Goal: Task Accomplishment & Management: Use online tool/utility

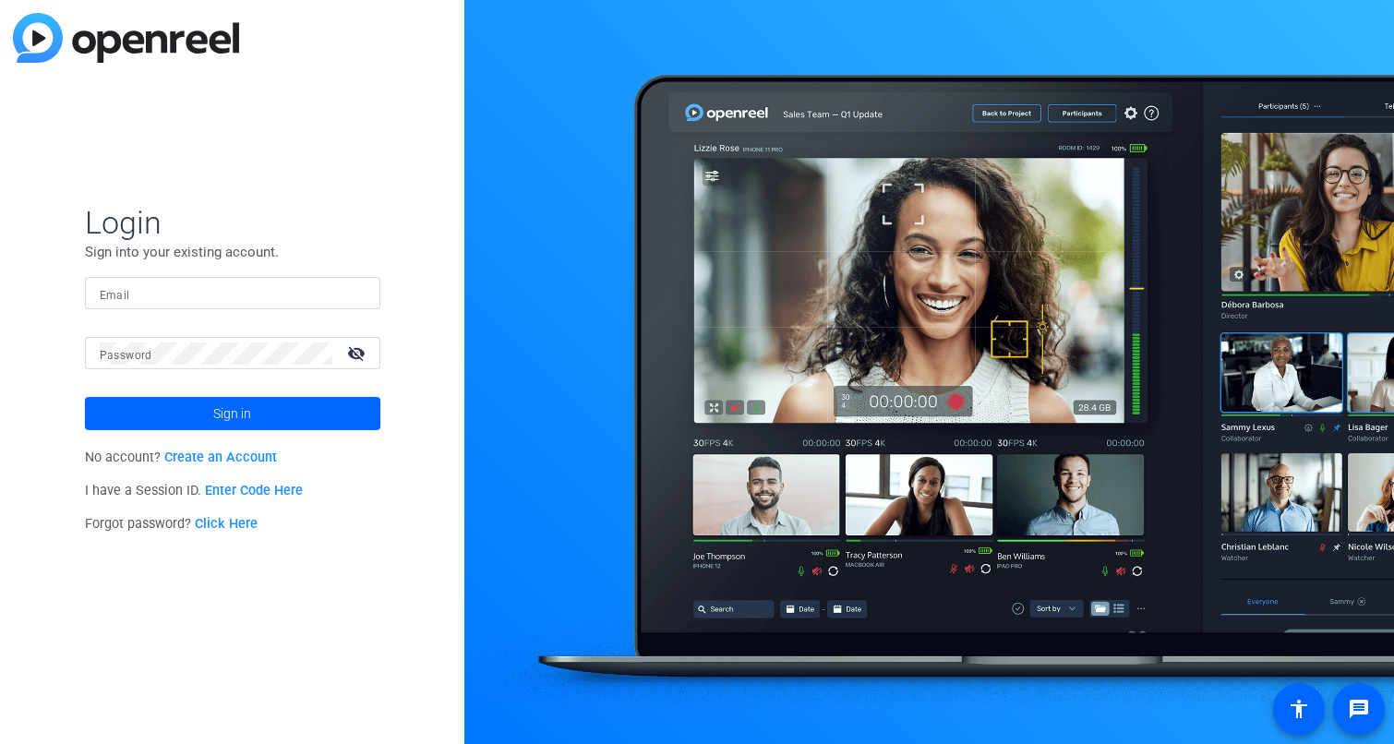
click at [227, 295] on input "Email" at bounding box center [233, 294] width 266 height 22
type input "chris.bohorquez@jpmorgan.com"
click at [355, 356] on mat-icon "visibility_off" at bounding box center [358, 353] width 44 height 27
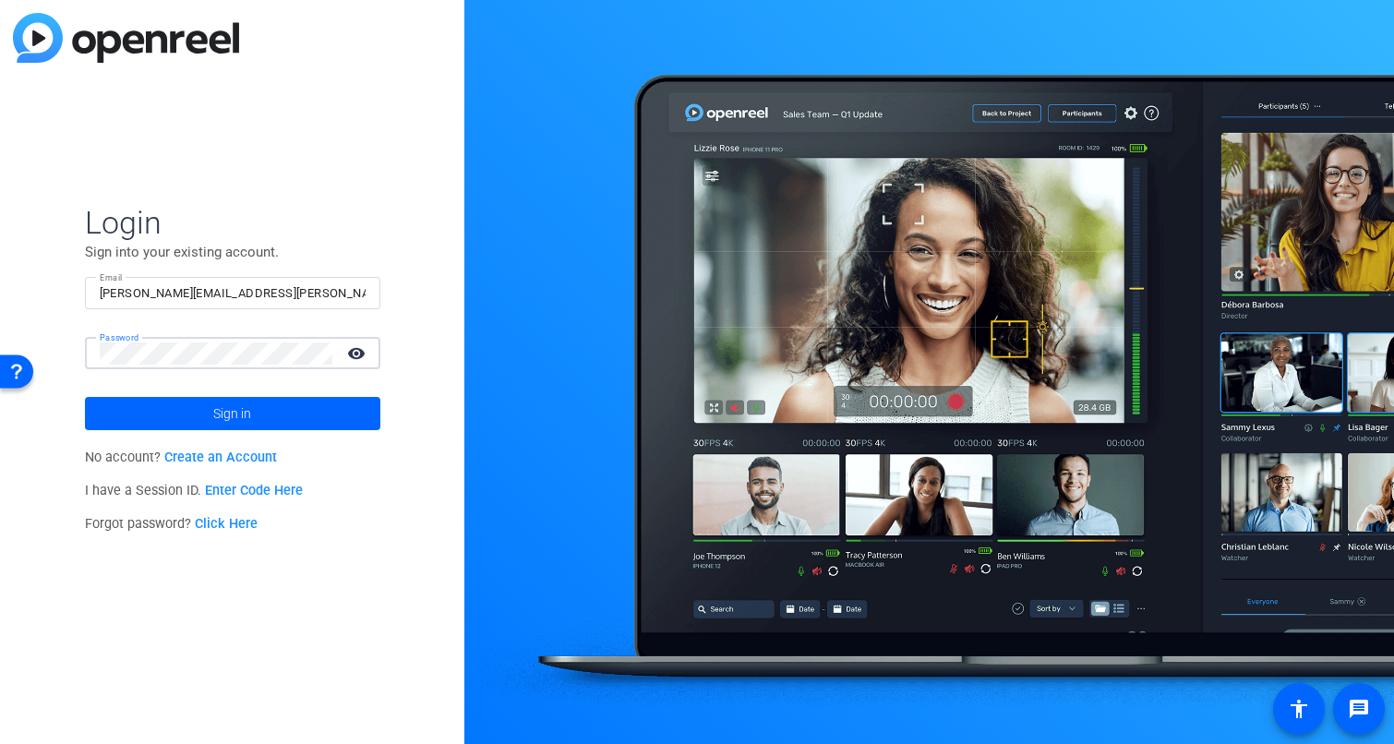
click at [85, 397] on button "Sign in" at bounding box center [232, 413] width 295 height 33
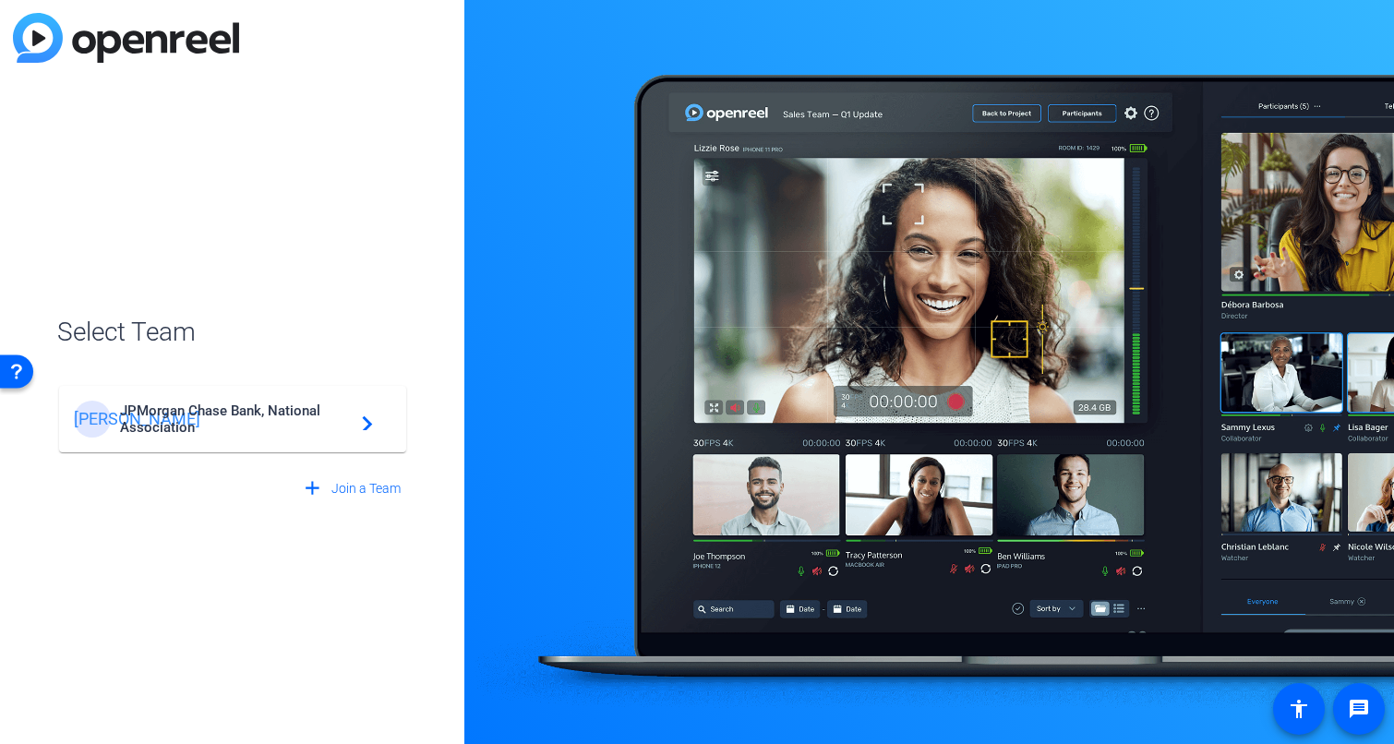
click at [227, 409] on span "JPMorgan Chase Bank, National Association" at bounding box center [235, 419] width 231 height 33
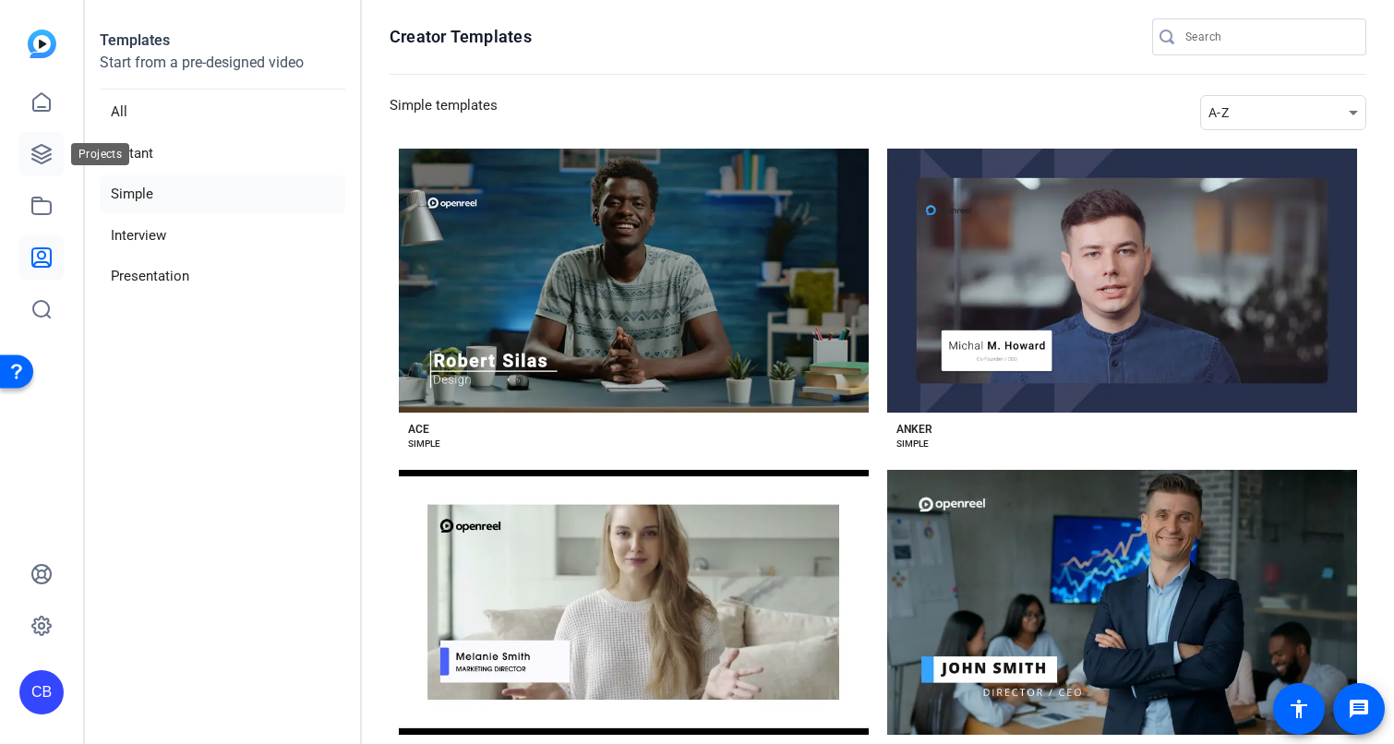
click at [37, 150] on icon at bounding box center [41, 154] width 22 height 22
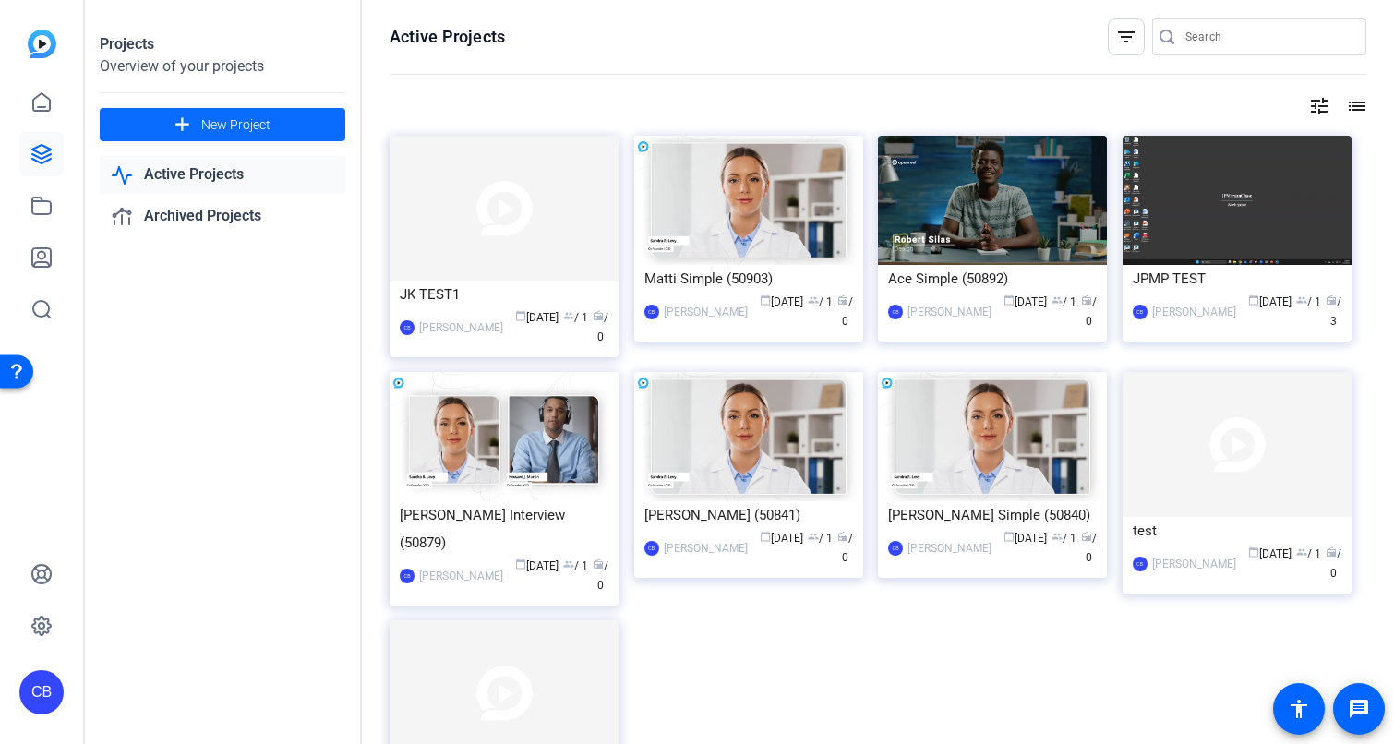
click at [281, 139] on span at bounding box center [223, 124] width 246 height 44
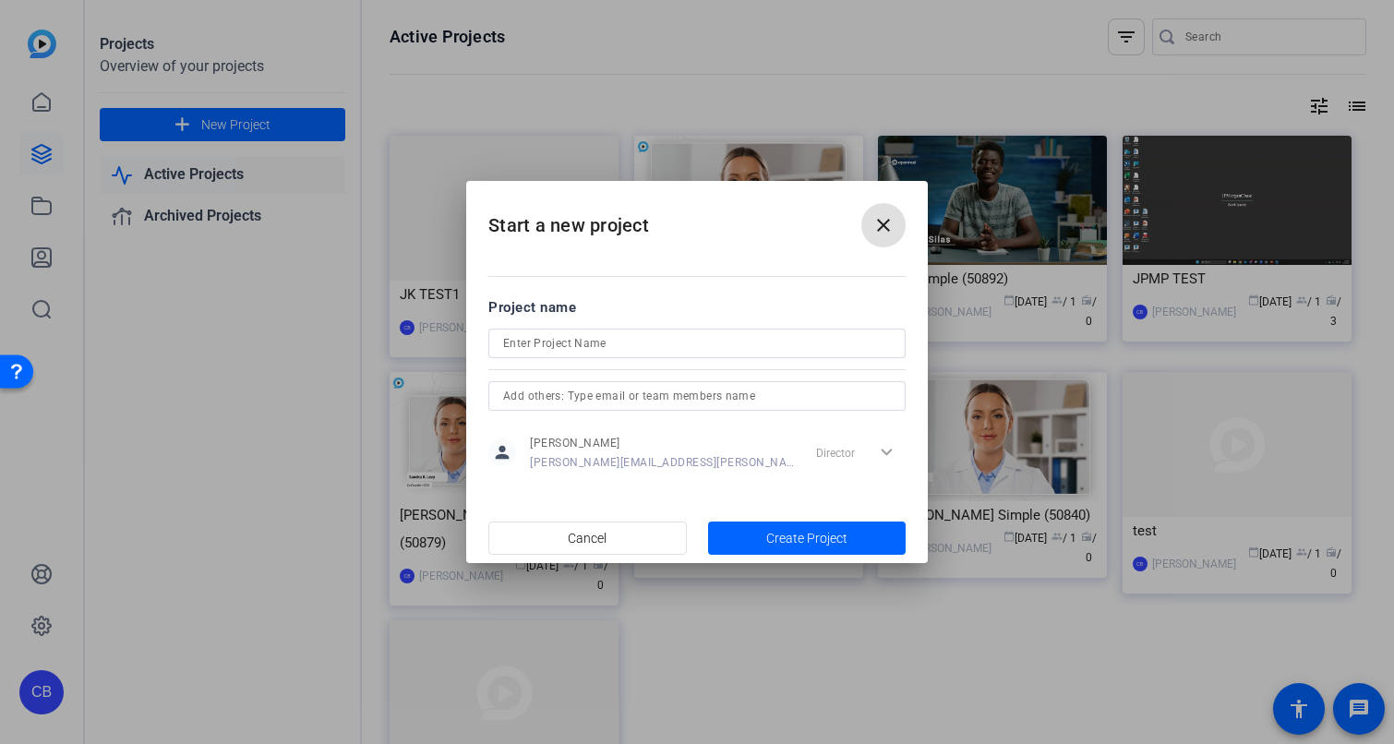
click at [743, 336] on input at bounding box center [697, 343] width 388 height 22
type input "Test"
click at [808, 536] on span "Create Project" at bounding box center [806, 538] width 81 height 19
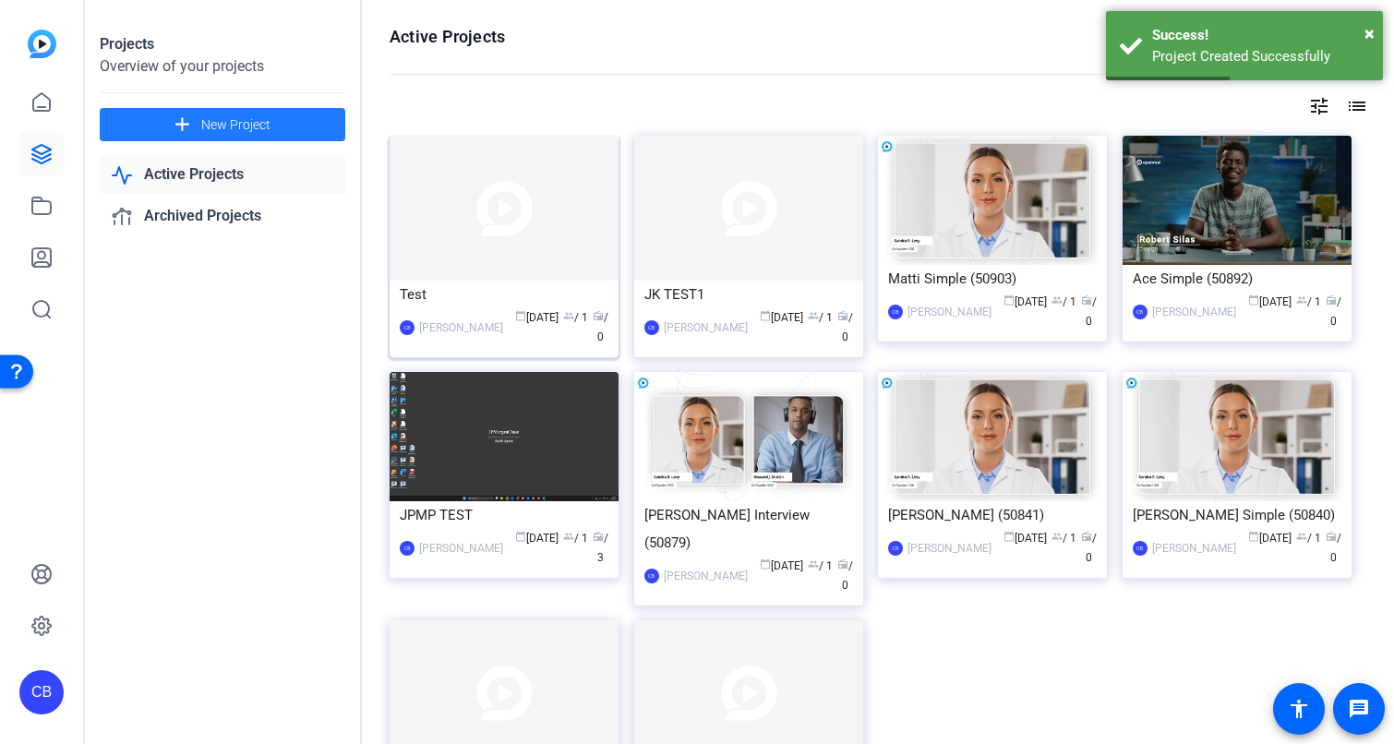
click at [500, 247] on img at bounding box center [504, 208] width 229 height 145
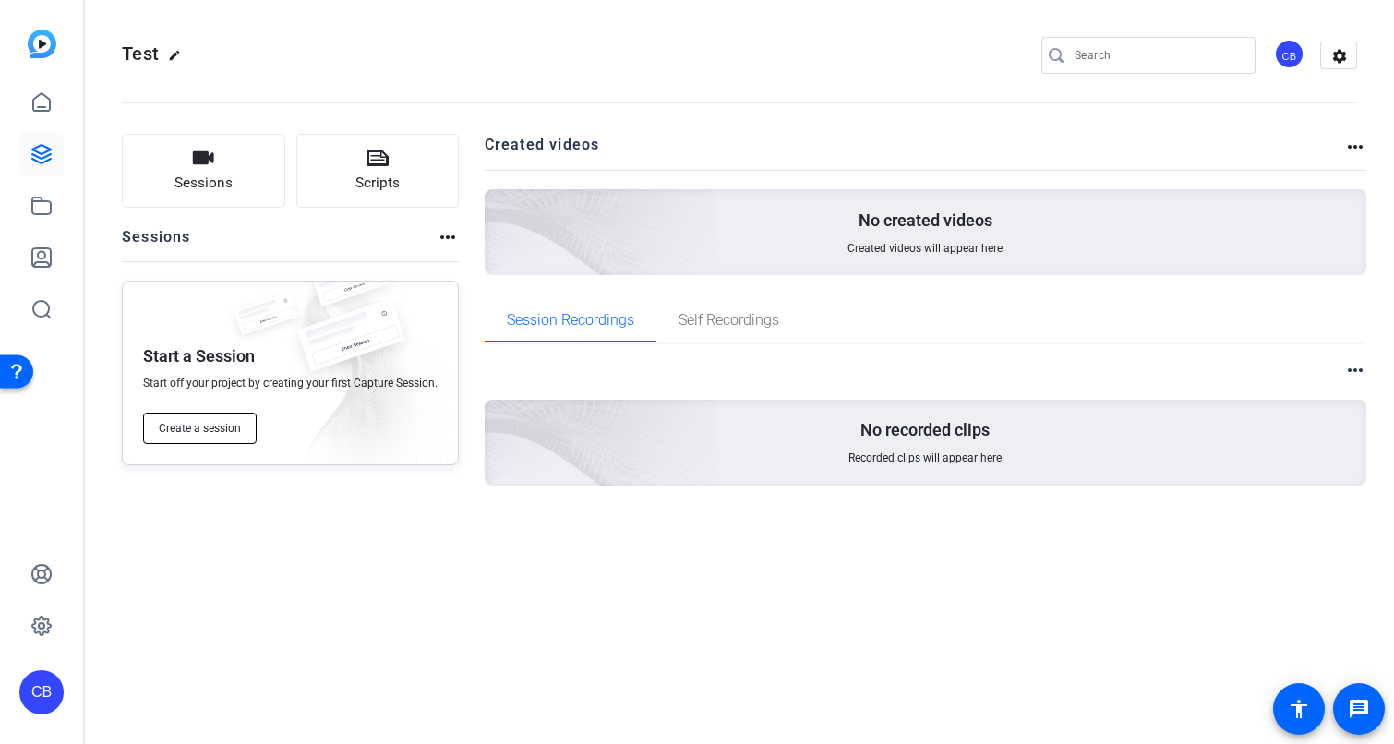
click at [199, 438] on button "Create a session" at bounding box center [200, 428] width 114 height 31
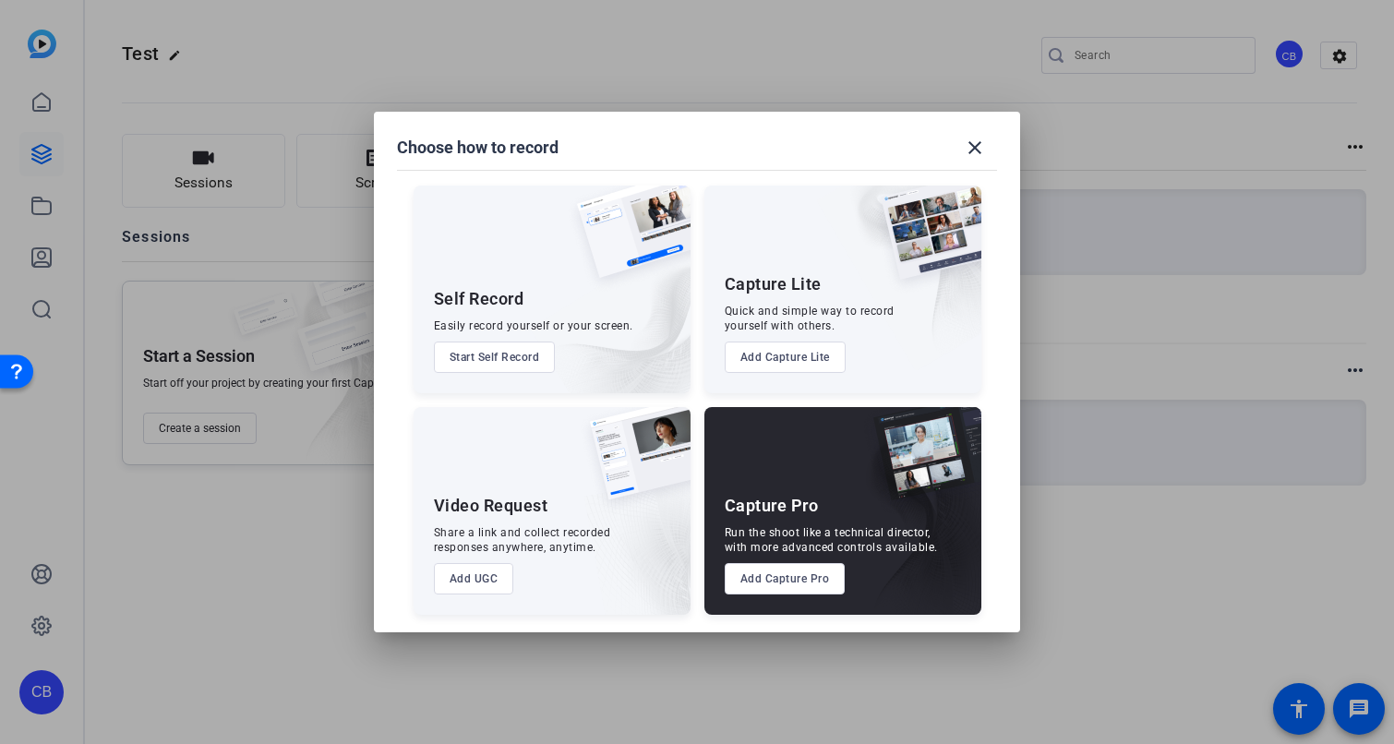
click at [796, 577] on button "Add Capture Pro" at bounding box center [785, 578] width 121 height 31
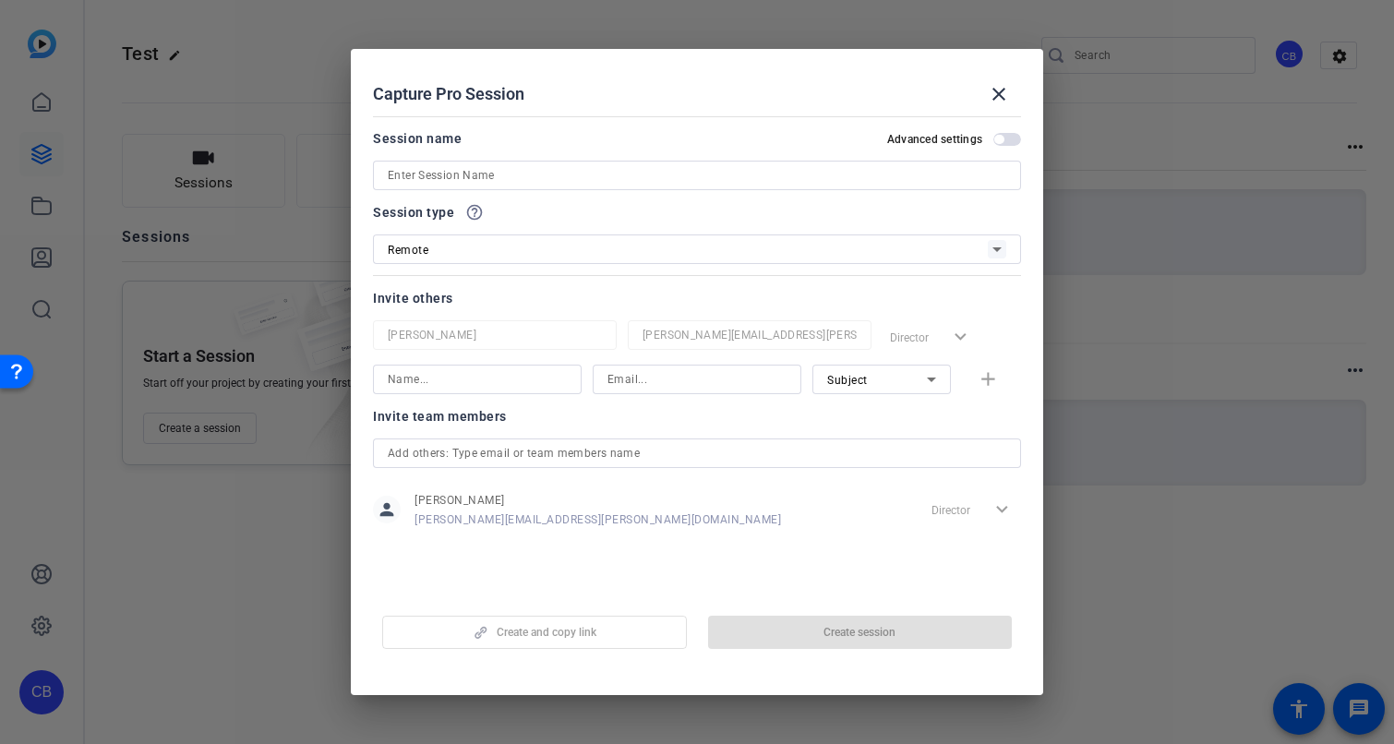
click at [559, 170] on input at bounding box center [697, 175] width 619 height 22
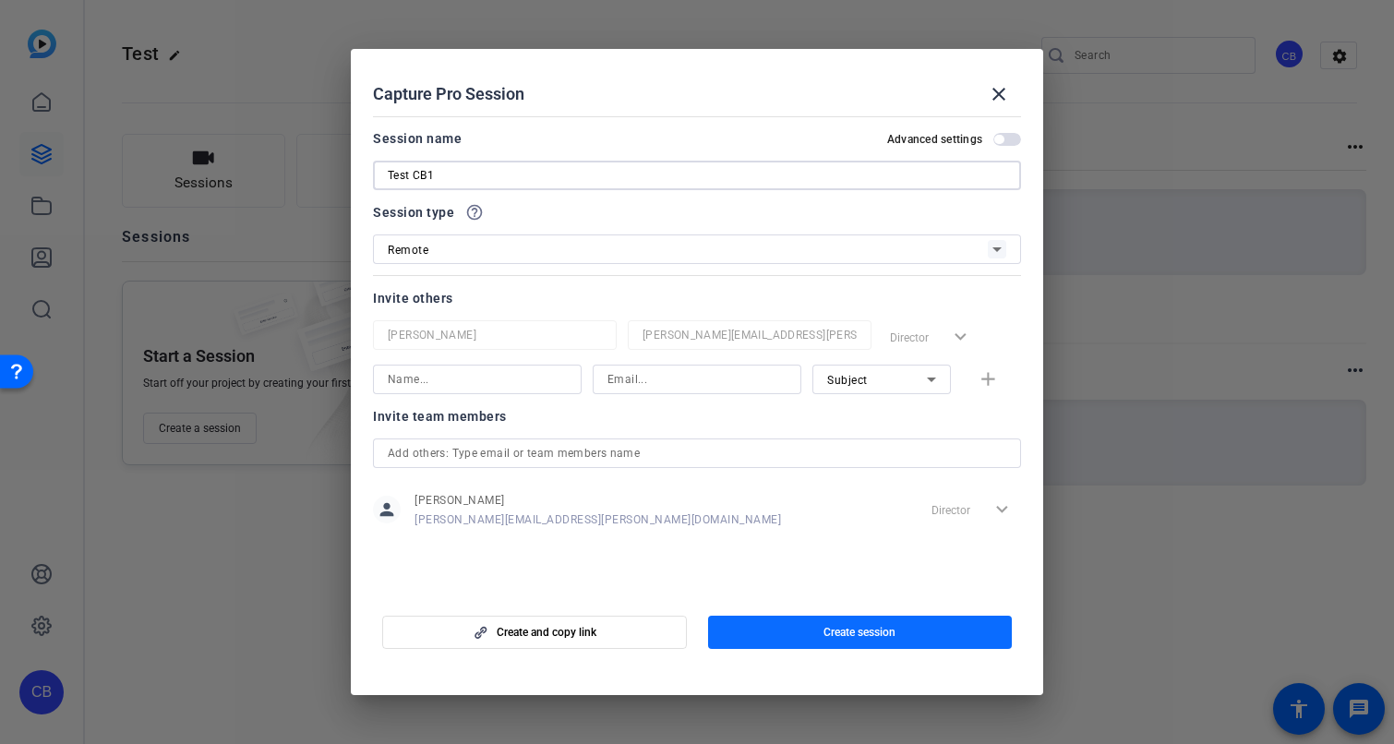
type input "Test CB1"
click at [825, 628] on span "Create session" at bounding box center [860, 632] width 72 height 15
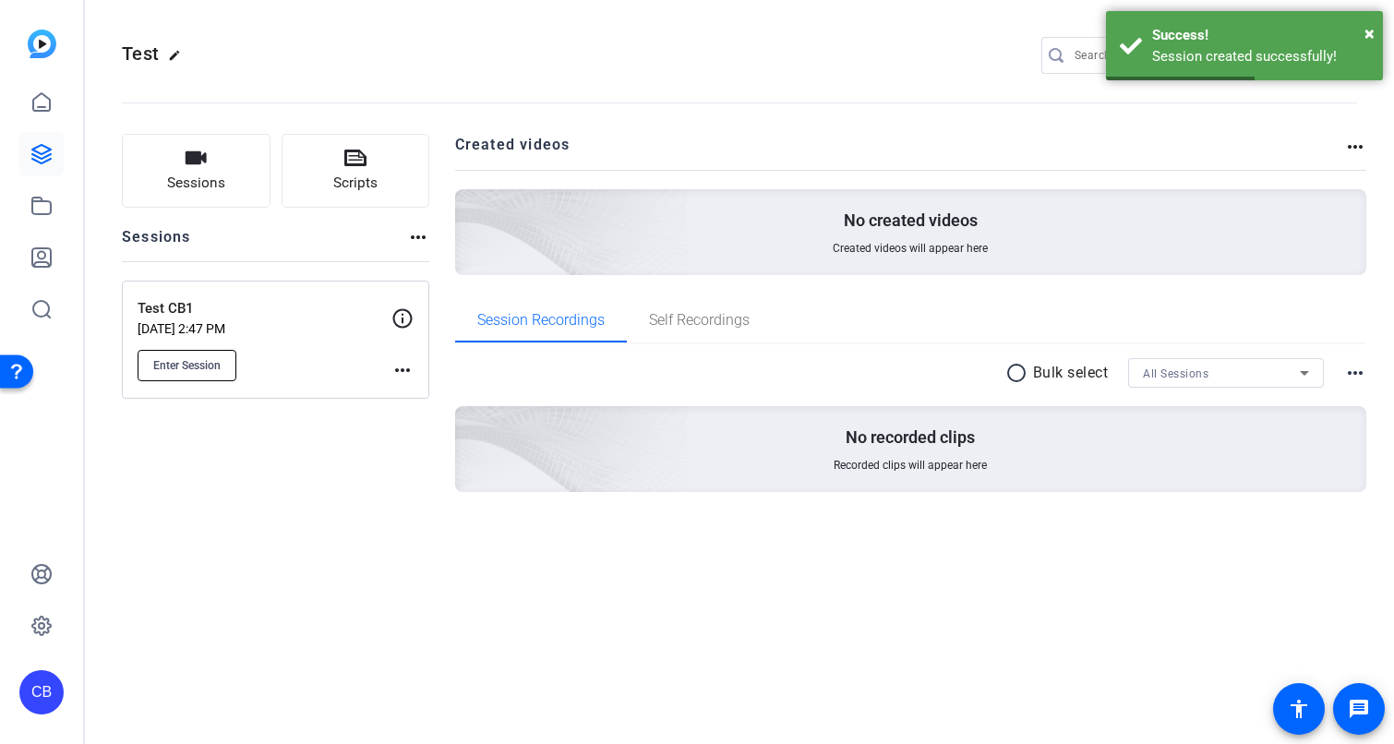
click at [197, 369] on span "Enter Session" at bounding box center [186, 365] width 67 height 15
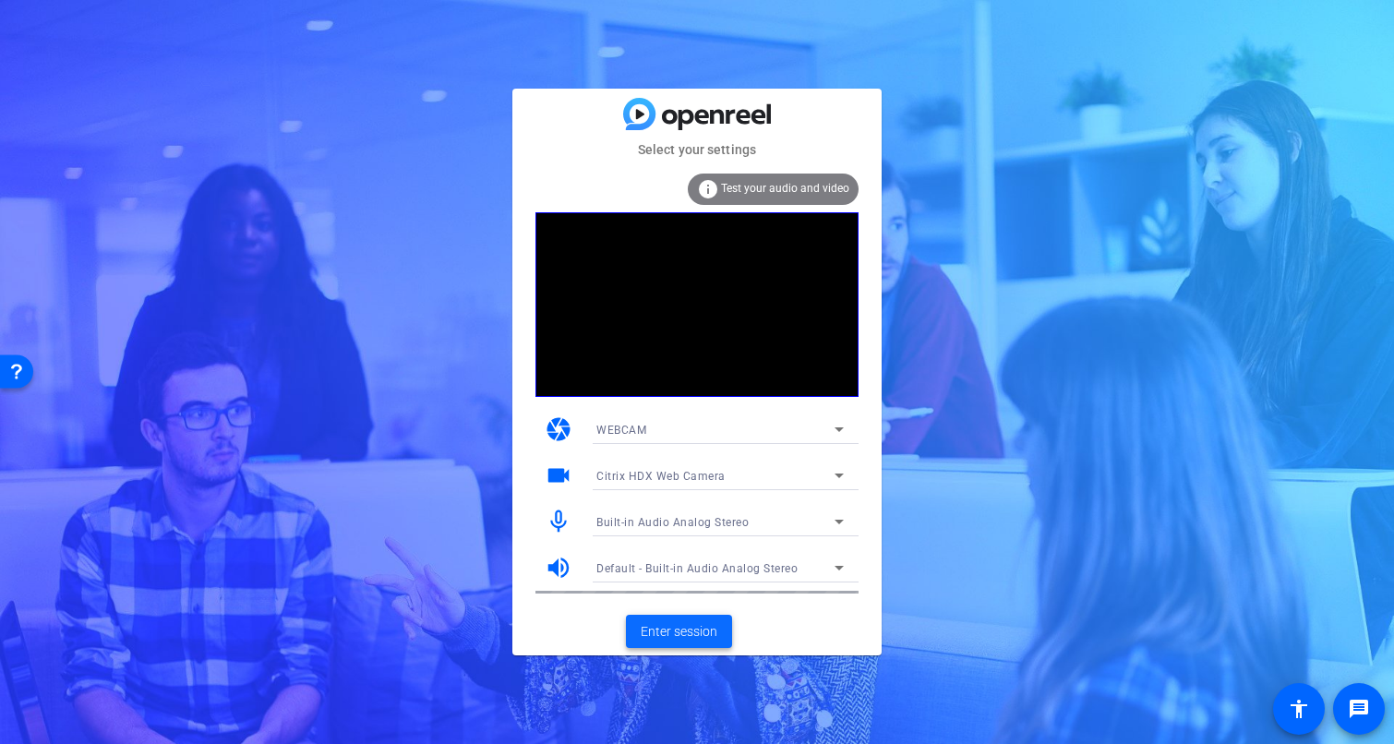
click at [700, 637] on span "Enter session" at bounding box center [679, 631] width 77 height 19
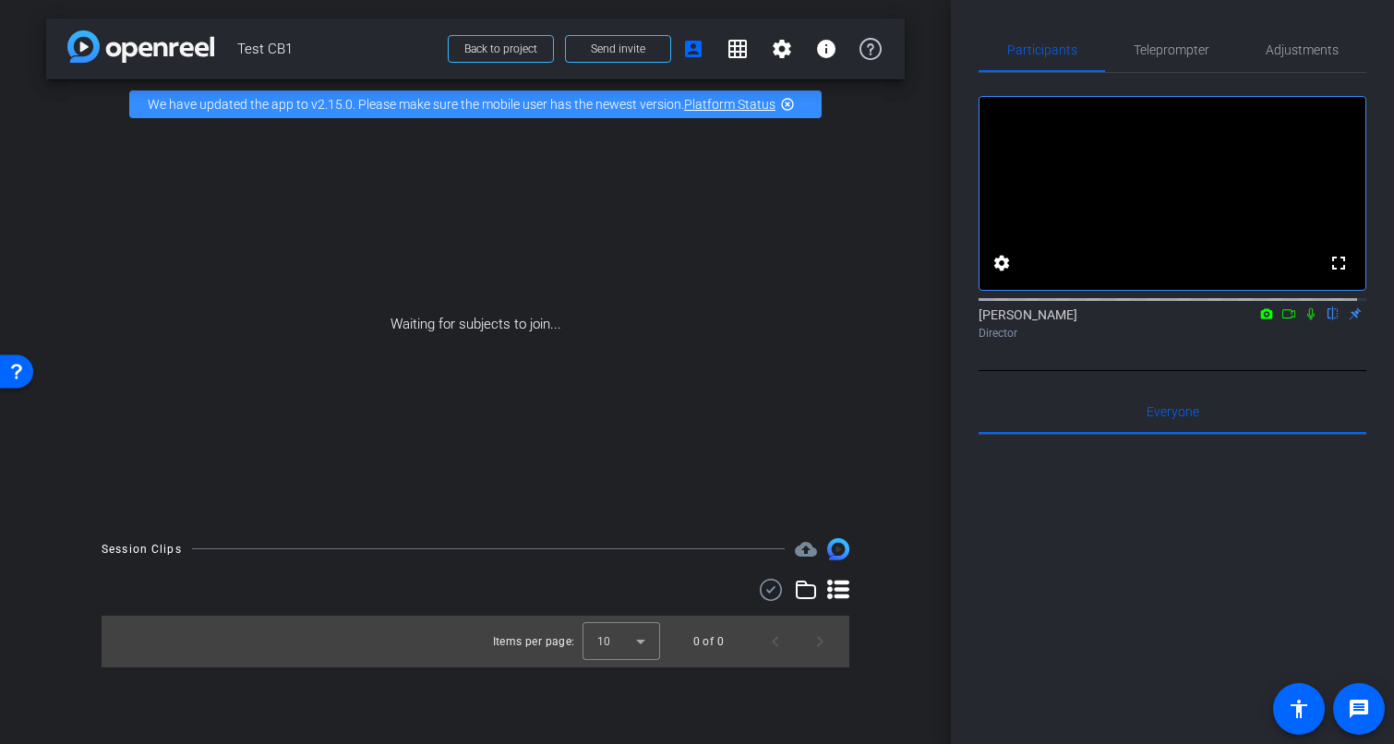
click at [1283, 319] on icon at bounding box center [1289, 313] width 13 height 9
click at [787, 52] on mat-icon "settings" at bounding box center [782, 49] width 22 height 22
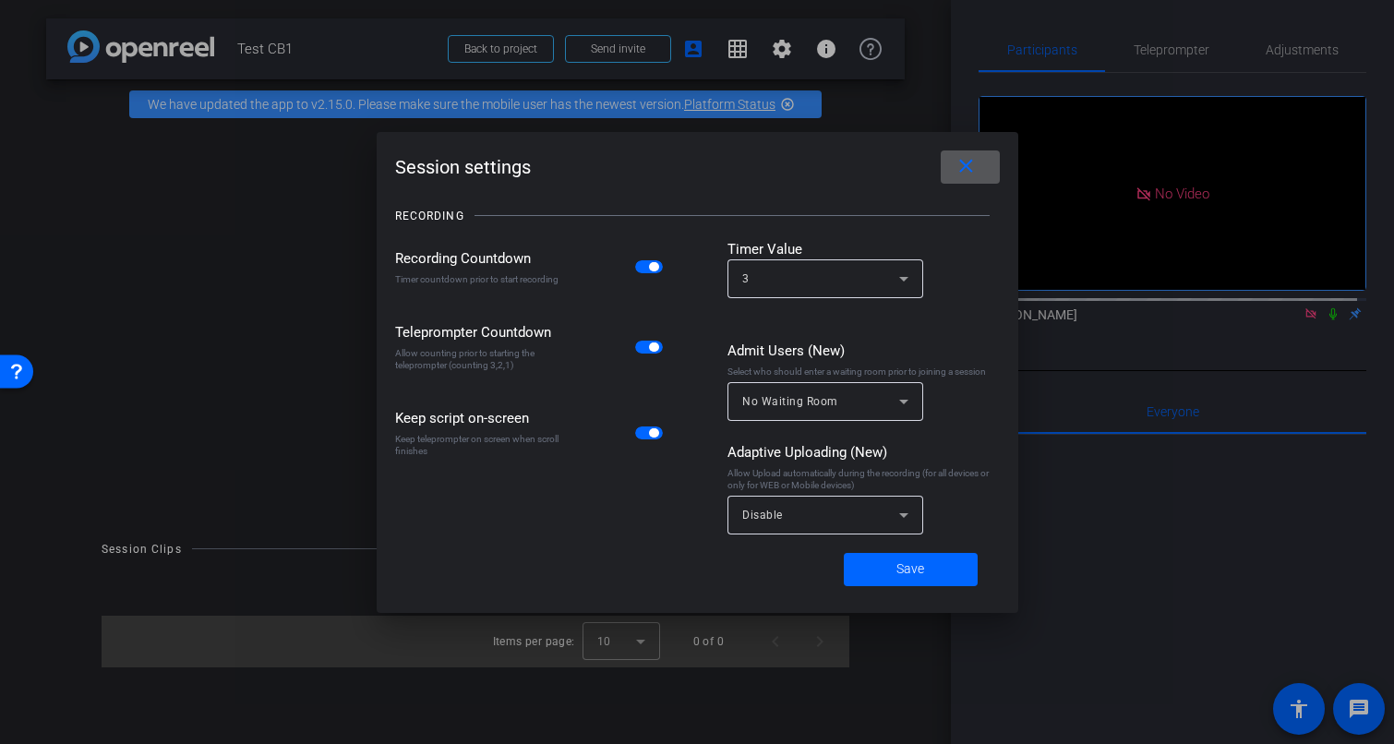
click at [0, 0] on mat-icon "close" at bounding box center [0, 0] width 0 height 0
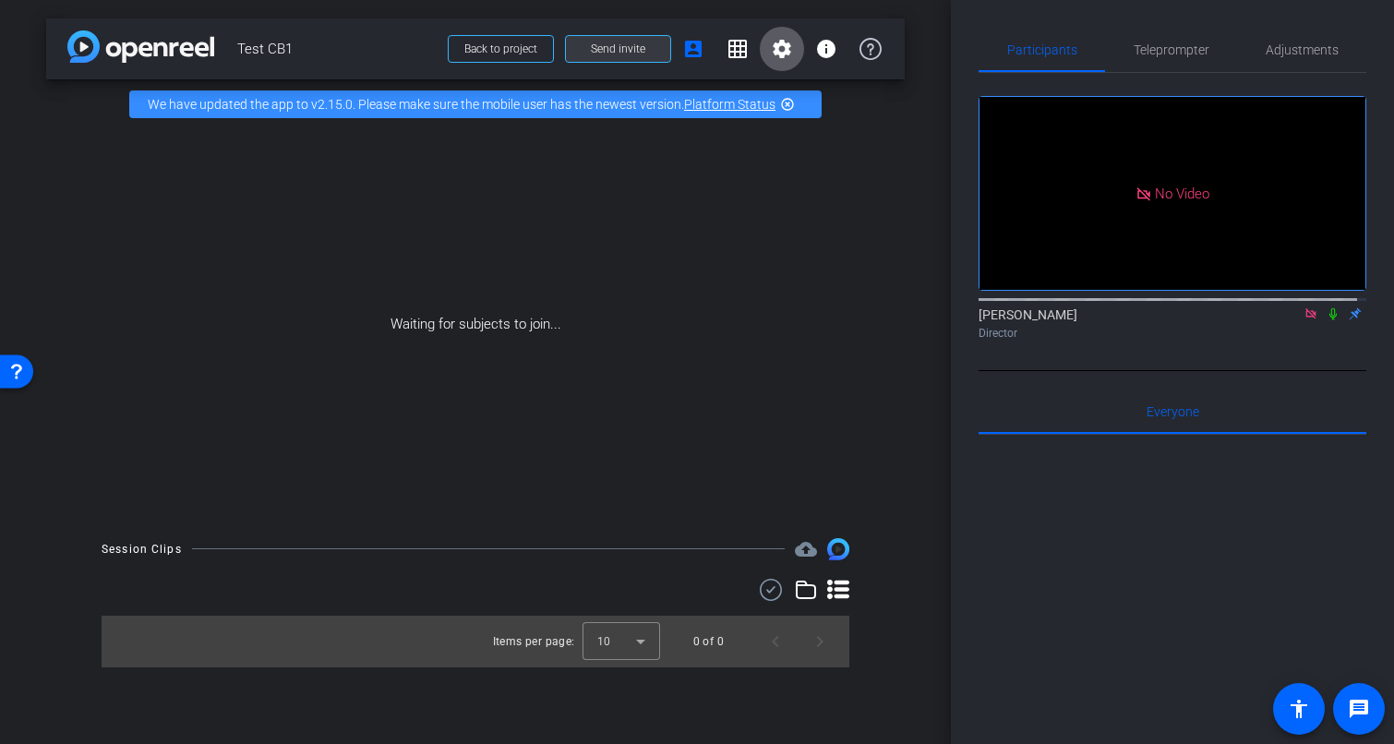
click at [632, 47] on span "Send invite" at bounding box center [618, 49] width 54 height 15
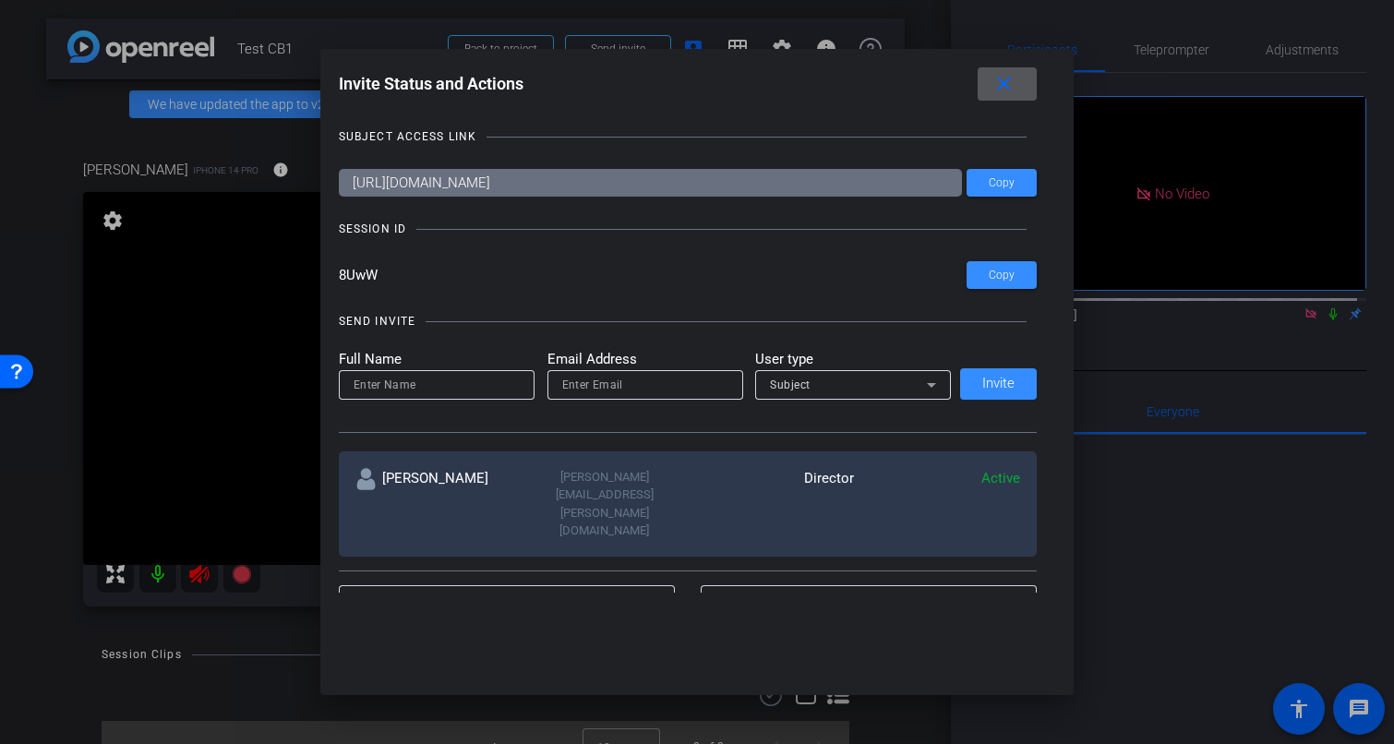
click at [1016, 89] on mat-icon "close" at bounding box center [1004, 84] width 23 height 23
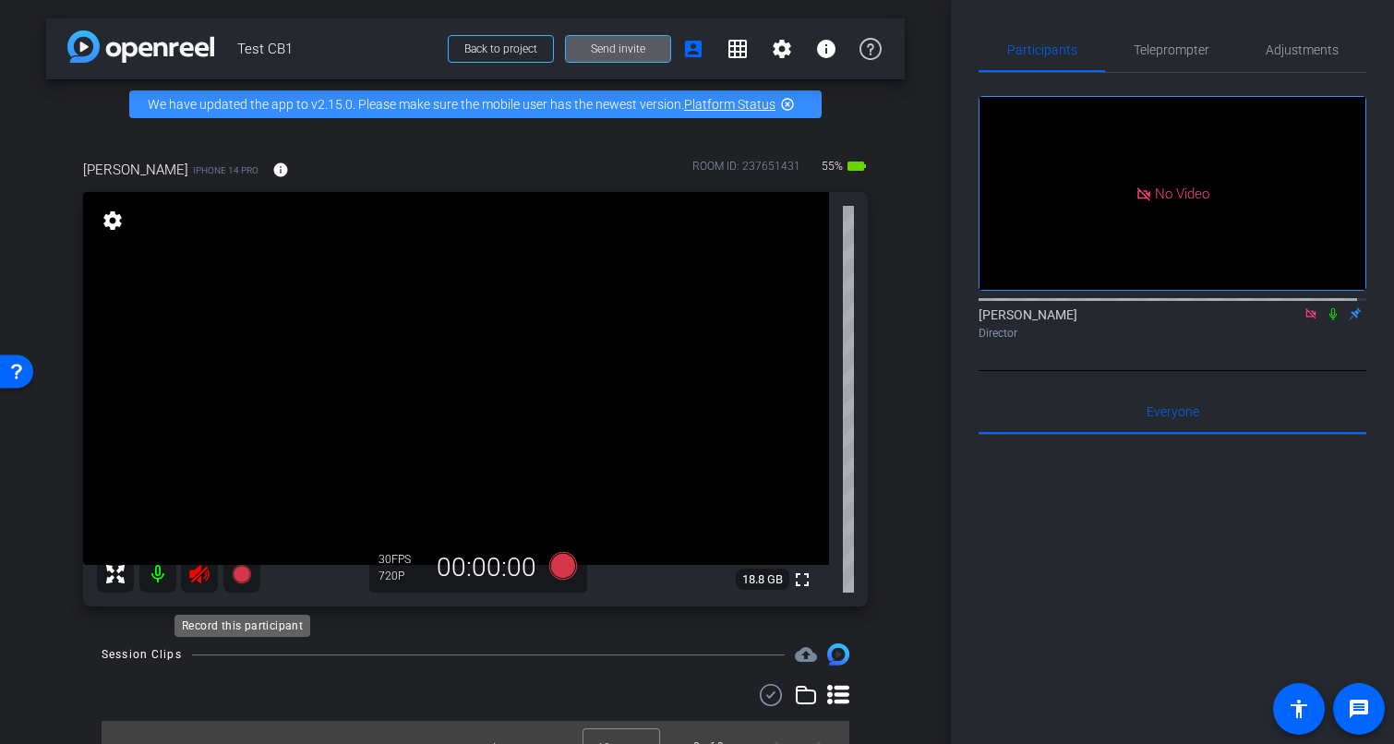
click at [247, 584] on icon at bounding box center [241, 574] width 18 height 18
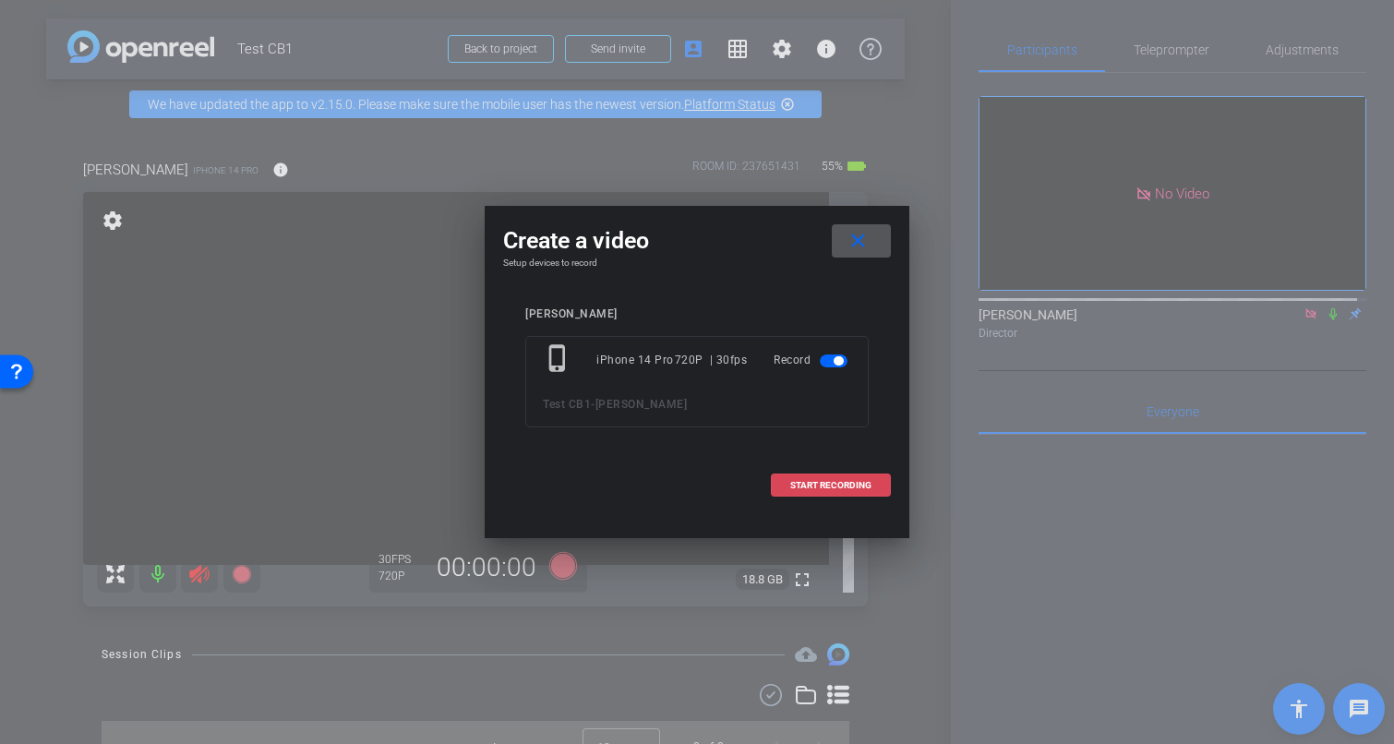
click at [845, 483] on span "START RECORDING" at bounding box center [830, 485] width 81 height 9
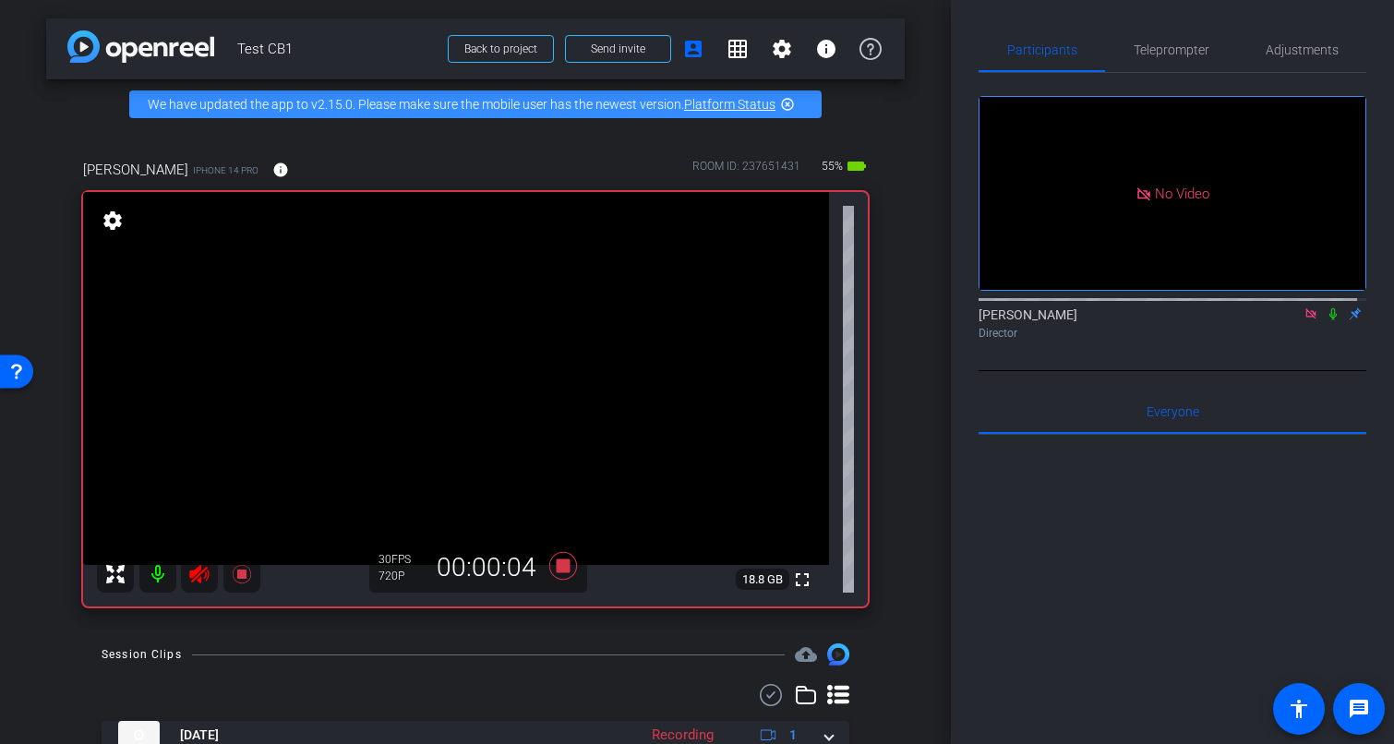
scroll to position [85, 0]
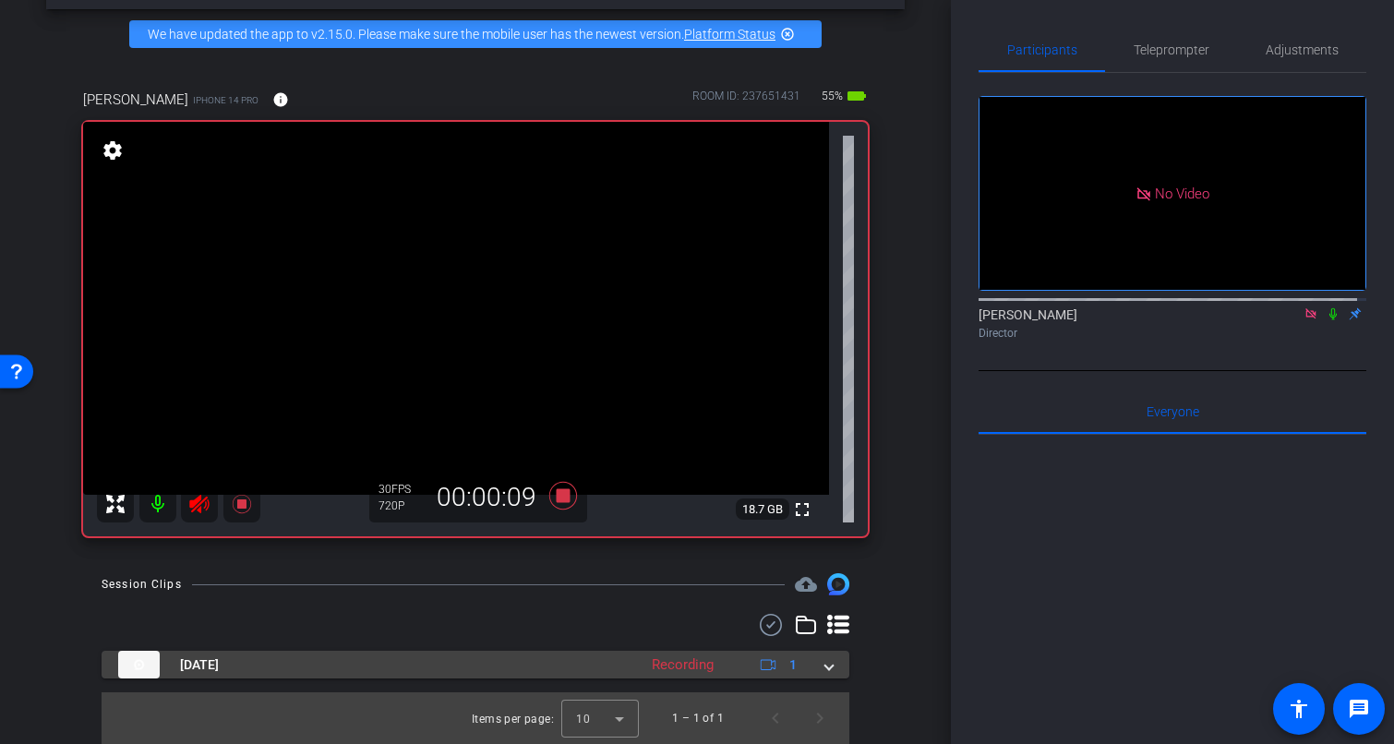
click at [826, 665] on span at bounding box center [829, 665] width 7 height 19
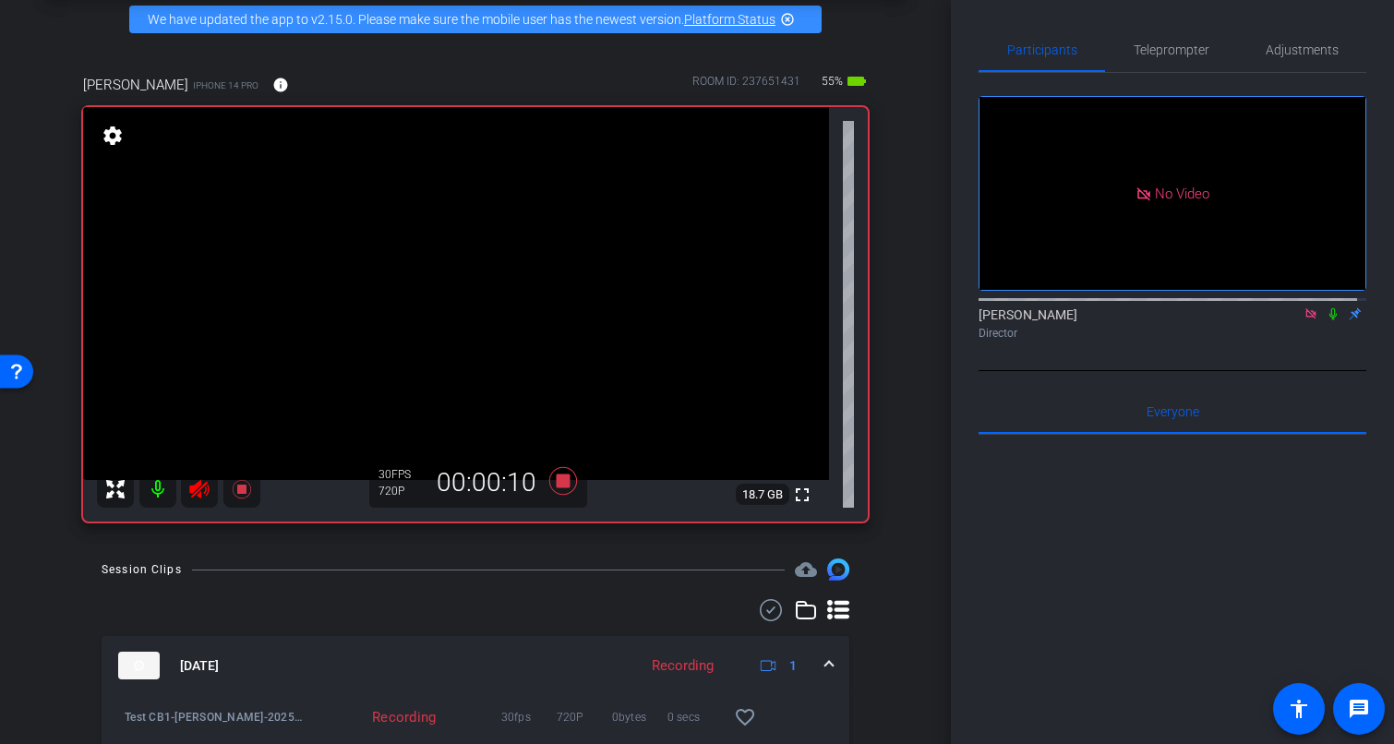
scroll to position [177, 0]
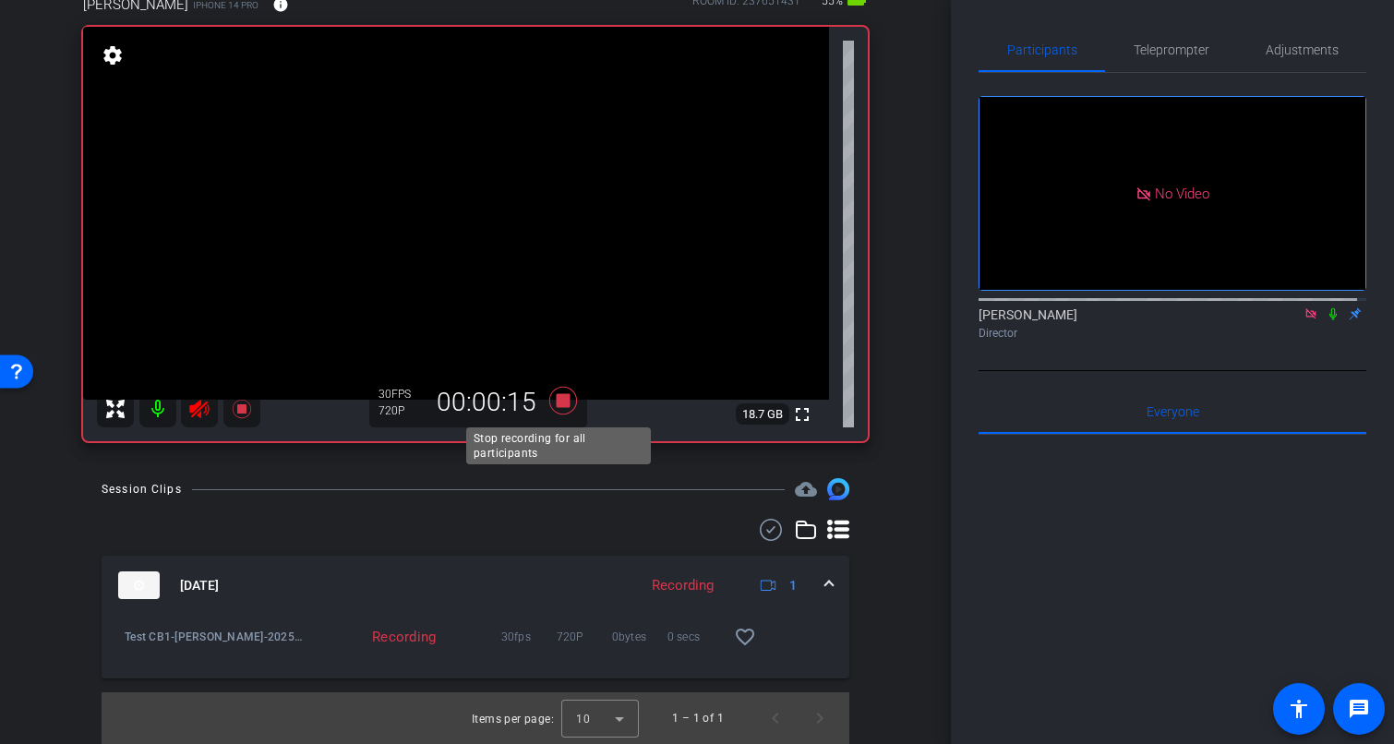
click at [556, 405] on icon at bounding box center [563, 401] width 28 height 28
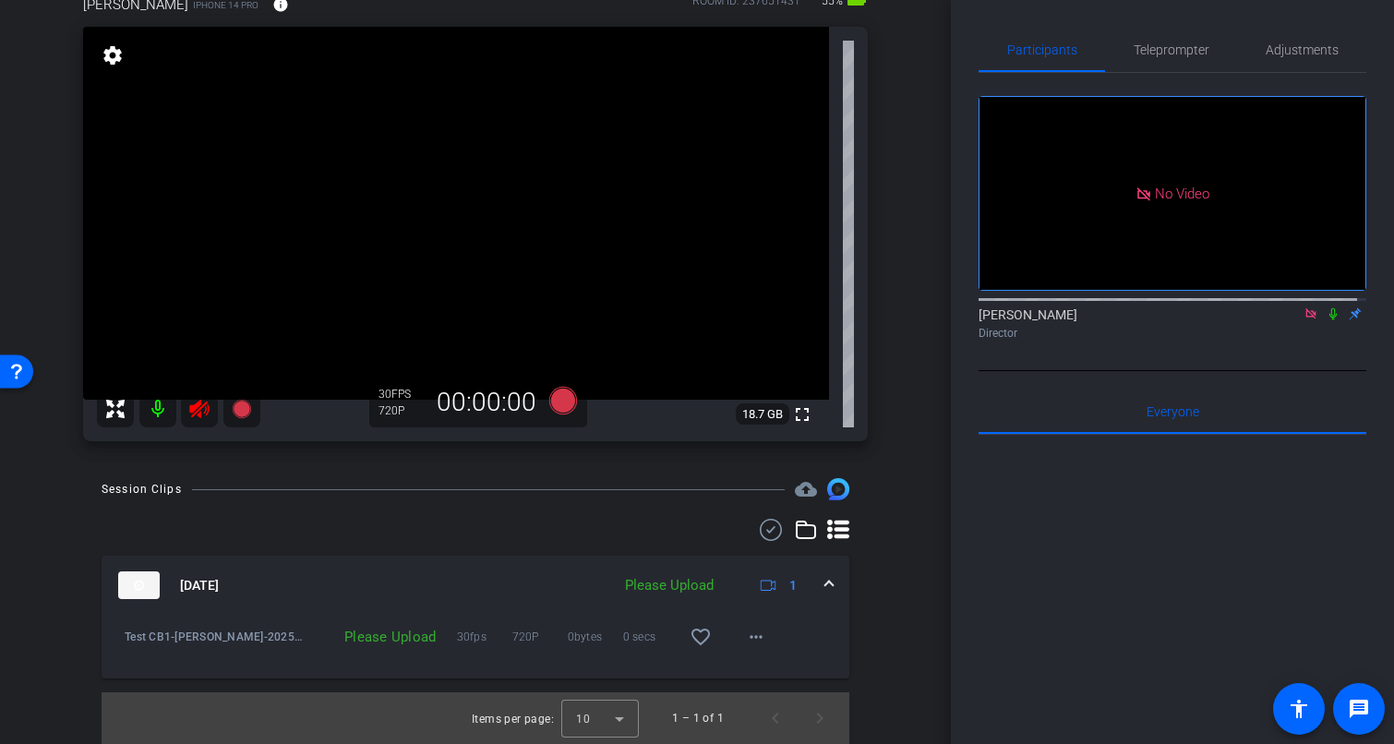
click at [656, 584] on div "Please Upload" at bounding box center [669, 585] width 107 height 21
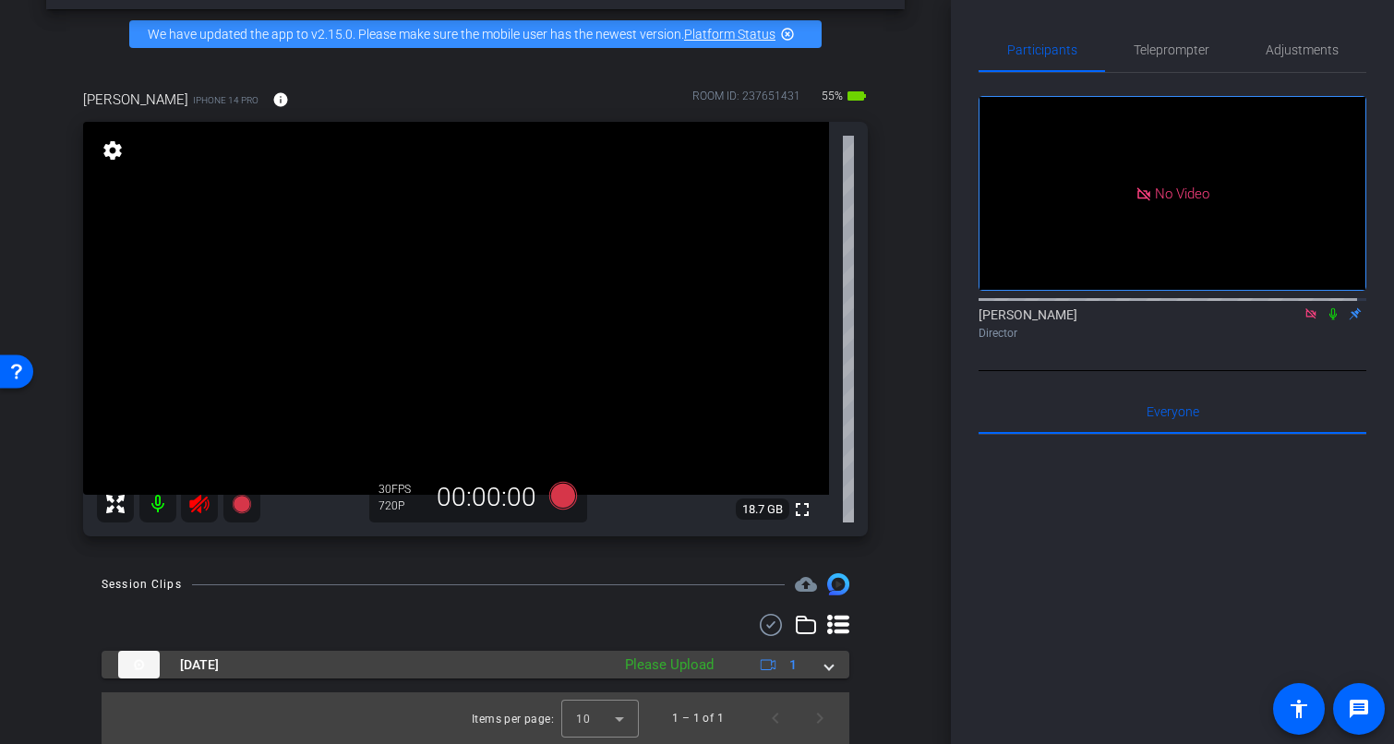
click at [686, 668] on div "Please Upload" at bounding box center [669, 665] width 107 height 21
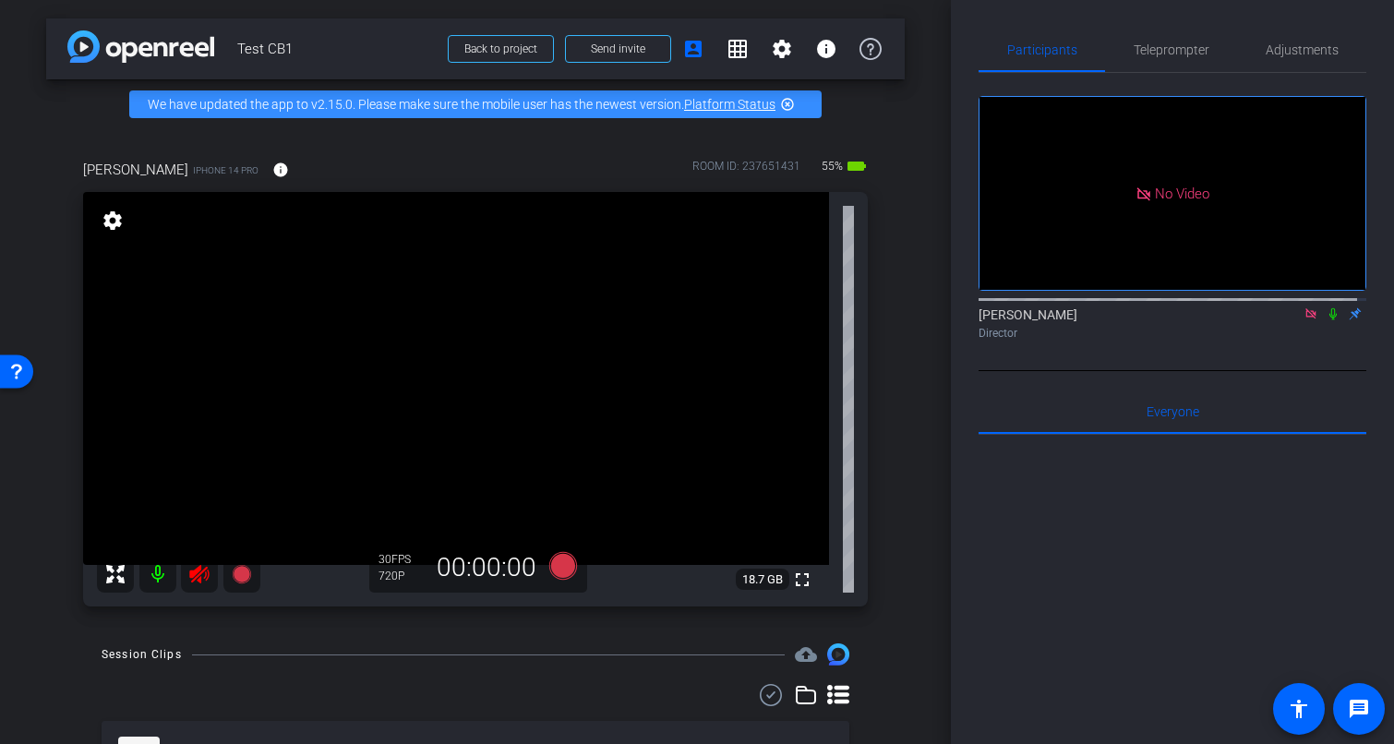
scroll to position [180, 0]
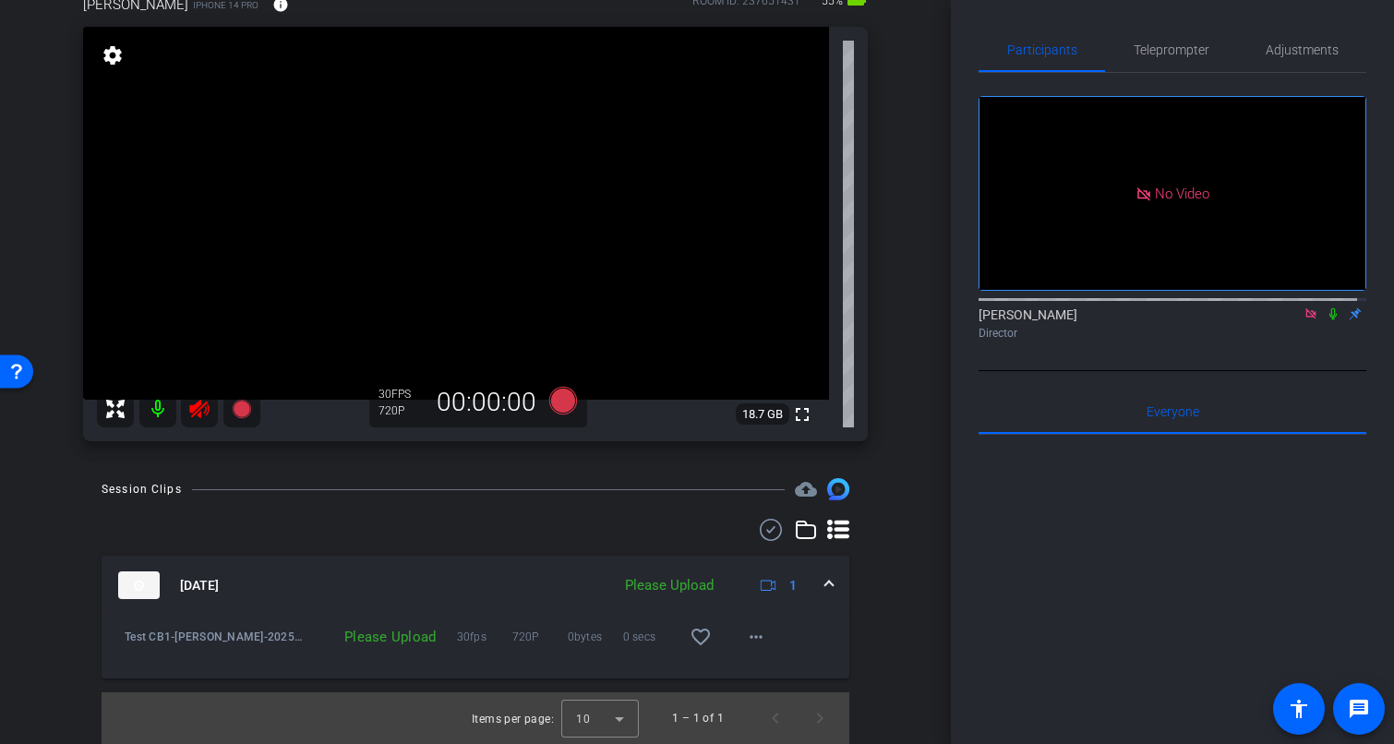
click at [371, 638] on div "Please Upload" at bounding box center [374, 637] width 142 height 18
click at [760, 639] on span at bounding box center [756, 637] width 44 height 44
click at [779, 673] on span "Upload" at bounding box center [777, 676] width 74 height 22
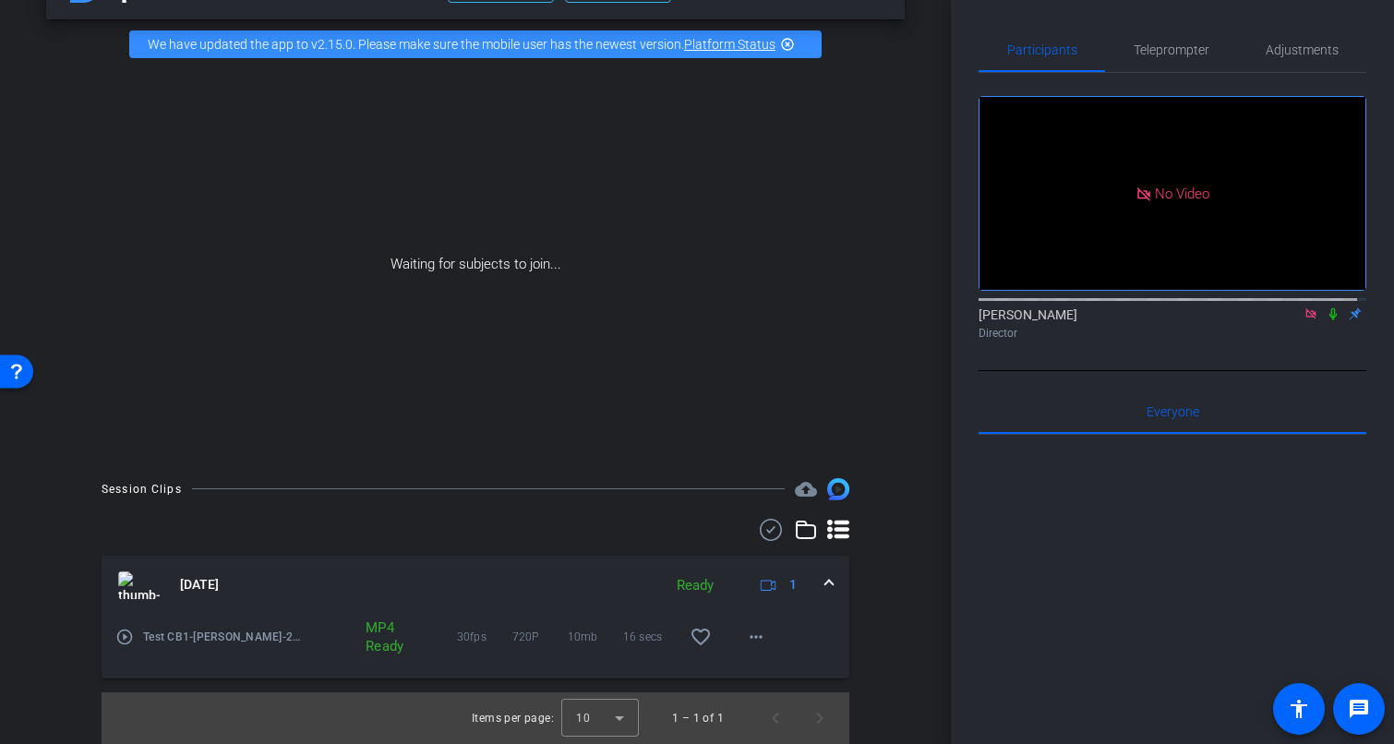
click at [30, 527] on div "arrow_back Test CB1 Back to project Send invite account_box grid_on settings in…" at bounding box center [475, 312] width 951 height 744
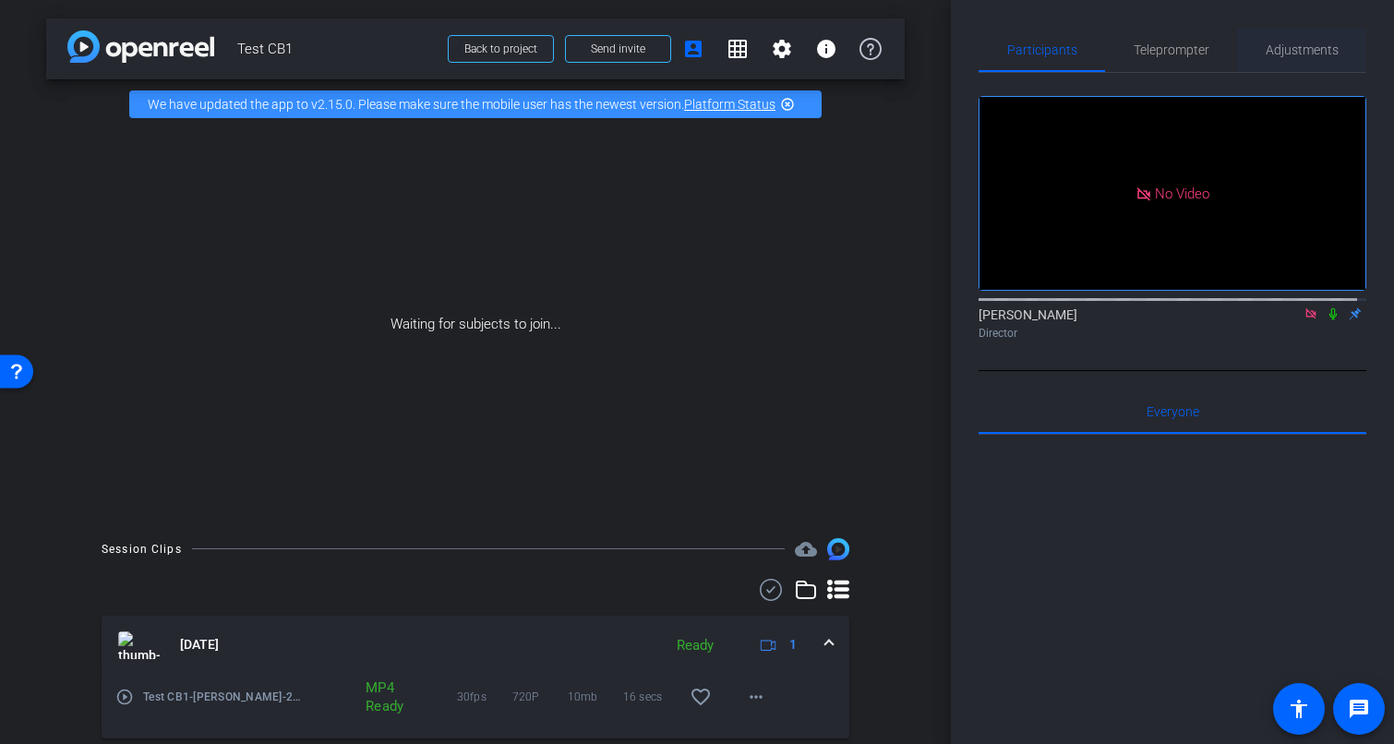
click at [1282, 49] on span "Adjustments" at bounding box center [1302, 49] width 73 height 13
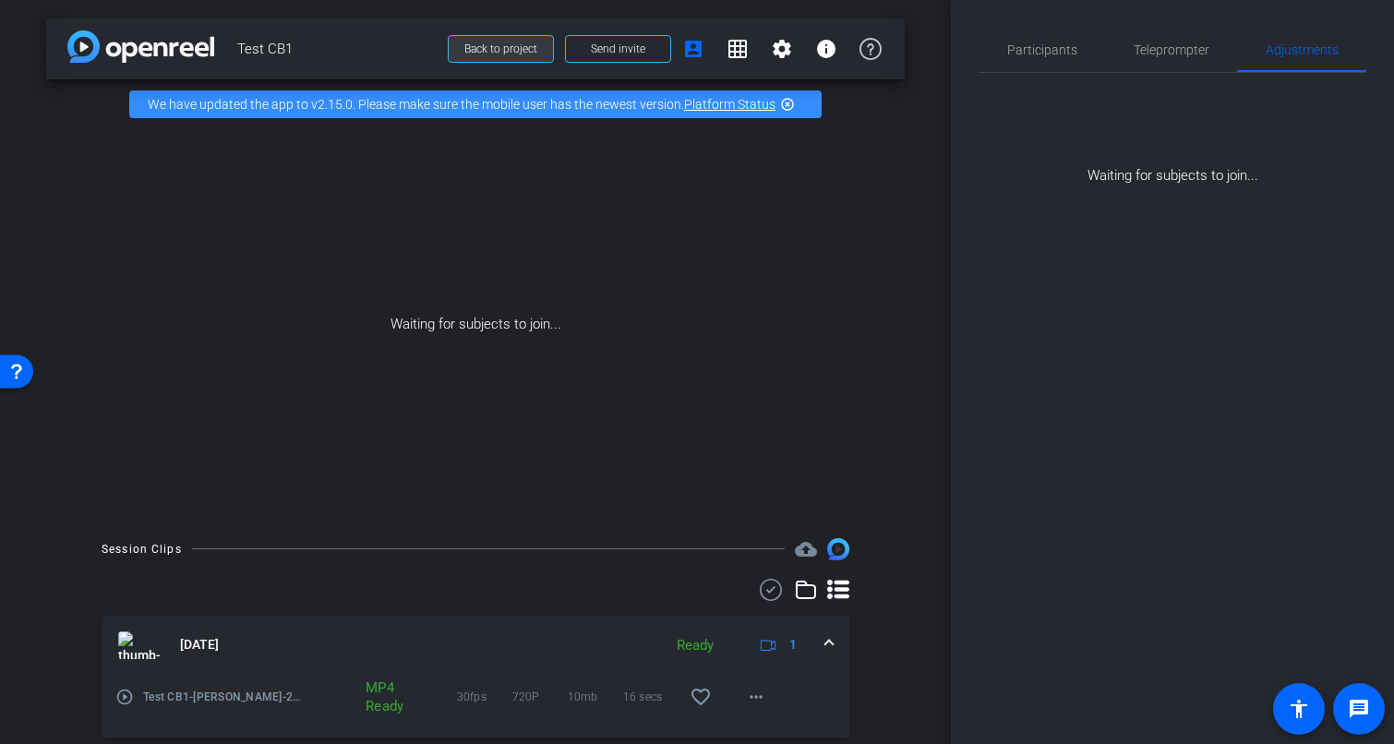
click at [514, 48] on span "Back to project" at bounding box center [500, 48] width 73 height 13
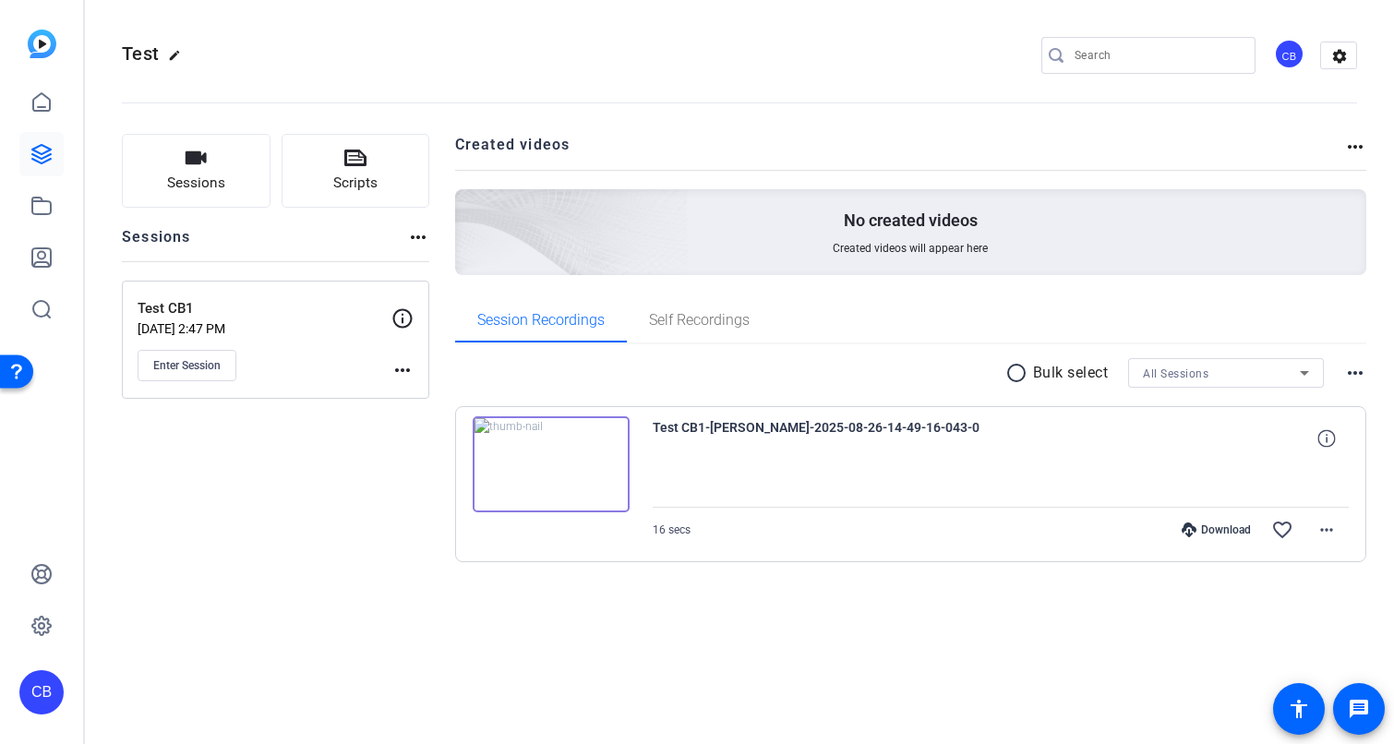
click at [1215, 532] on div "Download" at bounding box center [1217, 530] width 88 height 15
click at [1320, 529] on mat-icon "more_horiz" at bounding box center [1327, 530] width 22 height 22
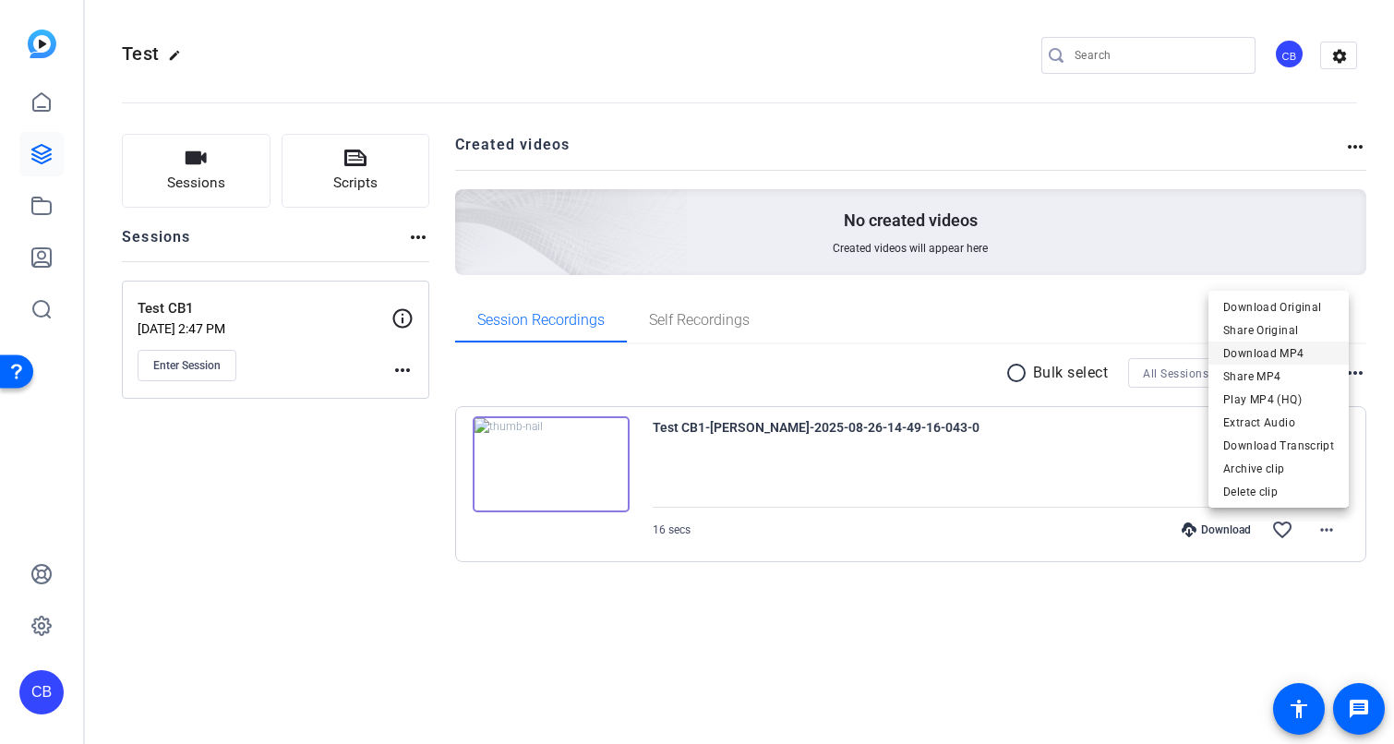
click at [1263, 352] on span "Download MP4" at bounding box center [1279, 354] width 111 height 22
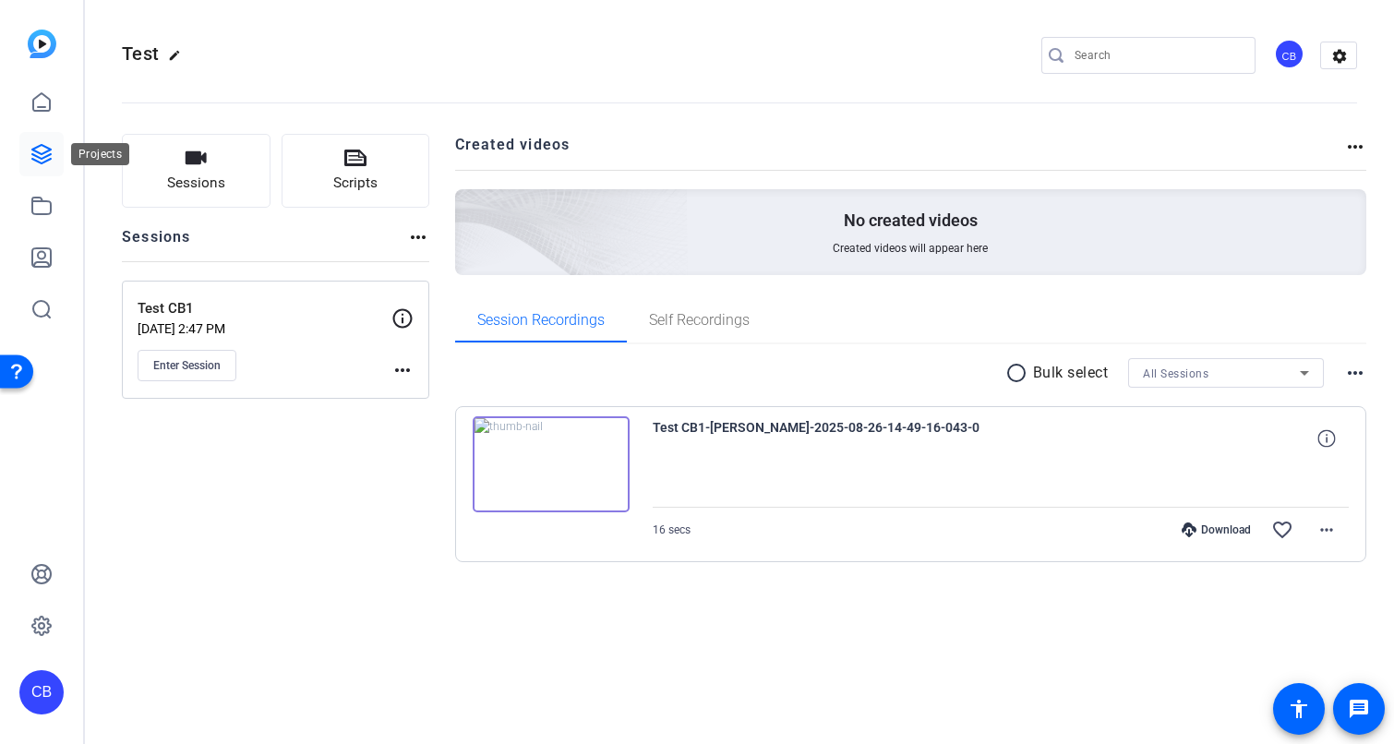
click at [40, 147] on icon at bounding box center [41, 154] width 18 height 18
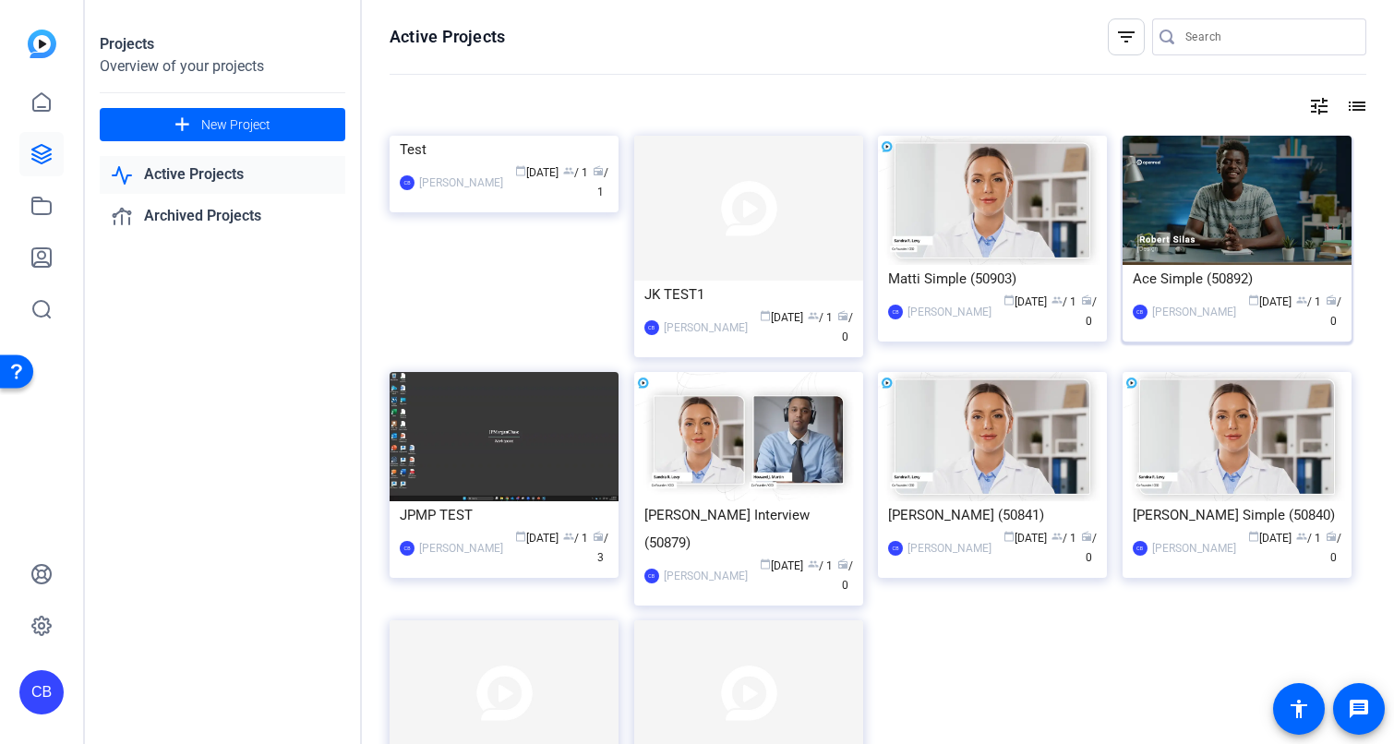
click at [1272, 192] on img at bounding box center [1237, 200] width 229 height 129
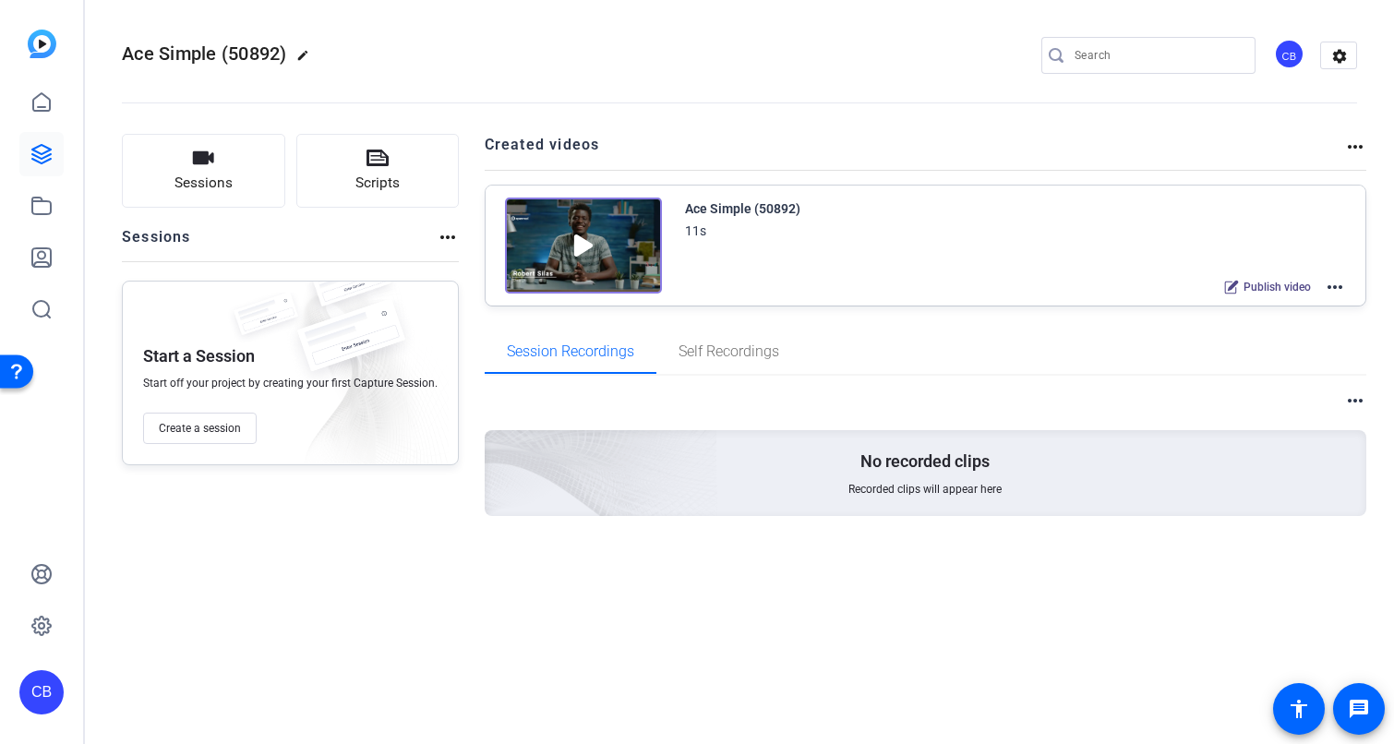
click at [1336, 291] on mat-icon "more_horiz" at bounding box center [1335, 287] width 22 height 22
click at [1264, 313] on span "Edit in Creator" at bounding box center [1267, 309] width 128 height 22
